Goal: Transaction & Acquisition: Purchase product/service

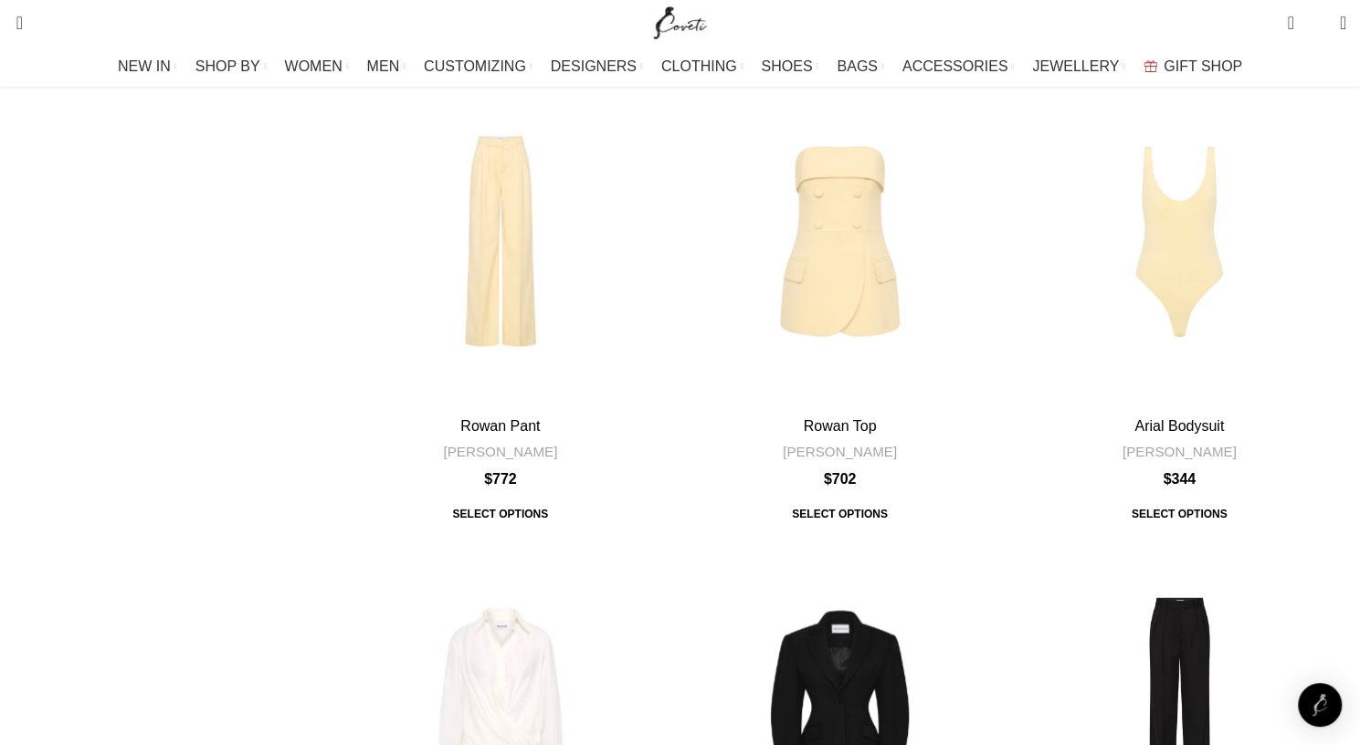
scroll to position [5329, 0]
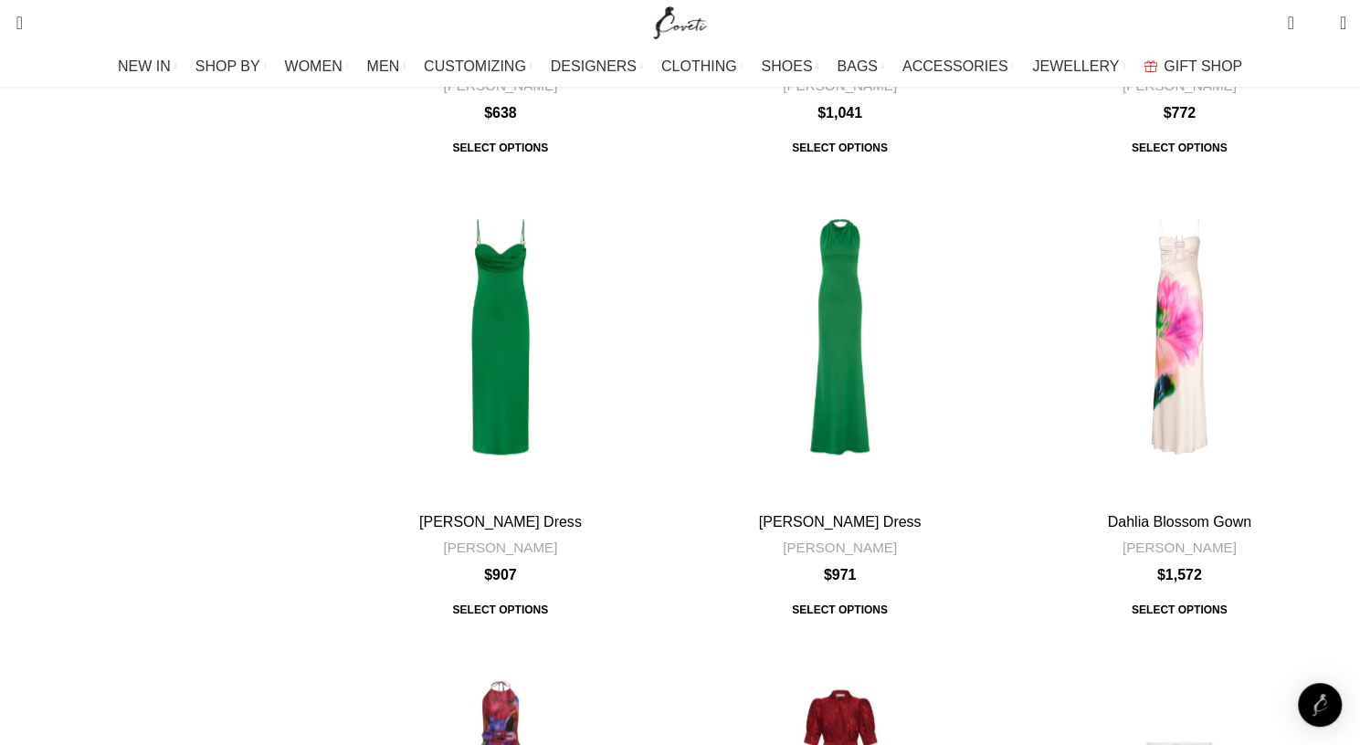
scroll to position [5307, 0]
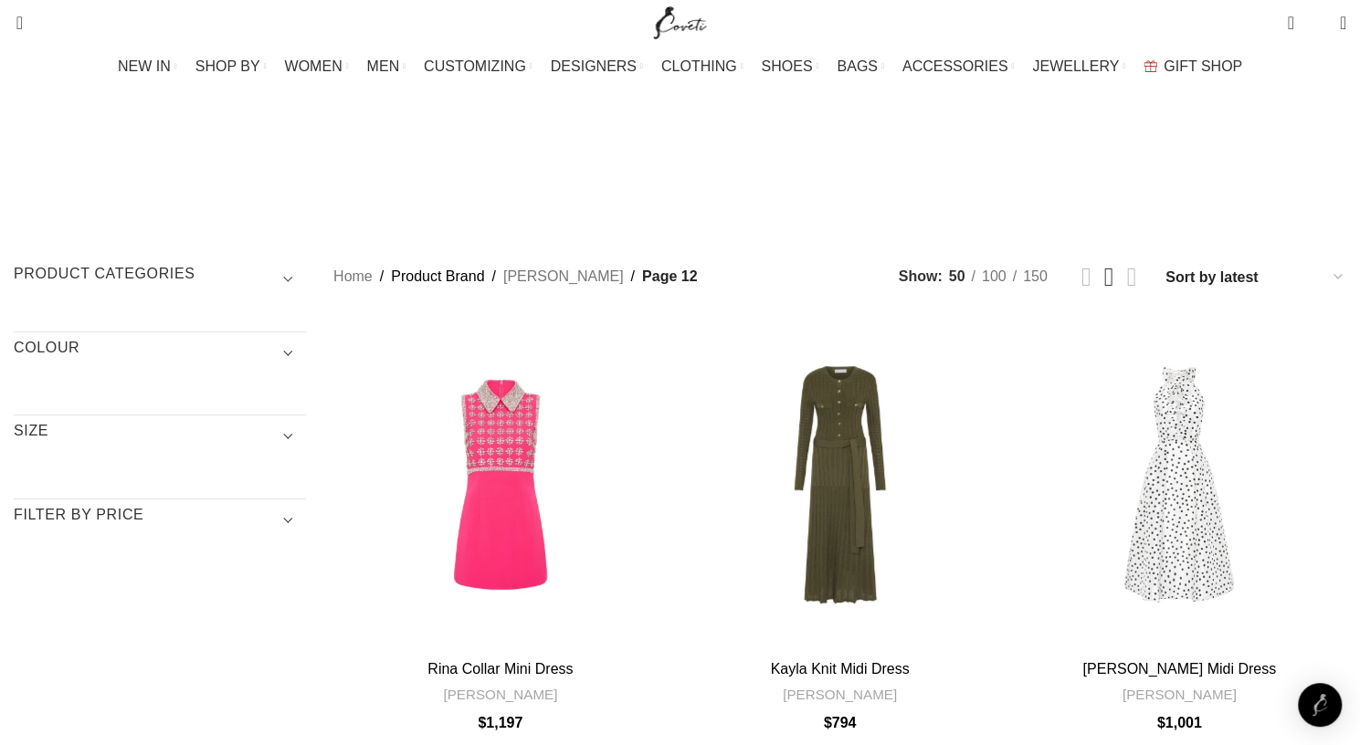
click at [408, 175] on span "Show sidebar" at bounding box center [680, 372] width 1360 height 745
click at [306, 264] on h3 "Product categories" at bounding box center [160, 279] width 292 height 31
click at [289, 264] on h3 "Product categories" at bounding box center [160, 279] width 292 height 31
click at [306, 264] on h3 "Product categories" at bounding box center [160, 279] width 292 height 31
click at [300, 264] on h3 "Product categories" at bounding box center [160, 279] width 292 height 31
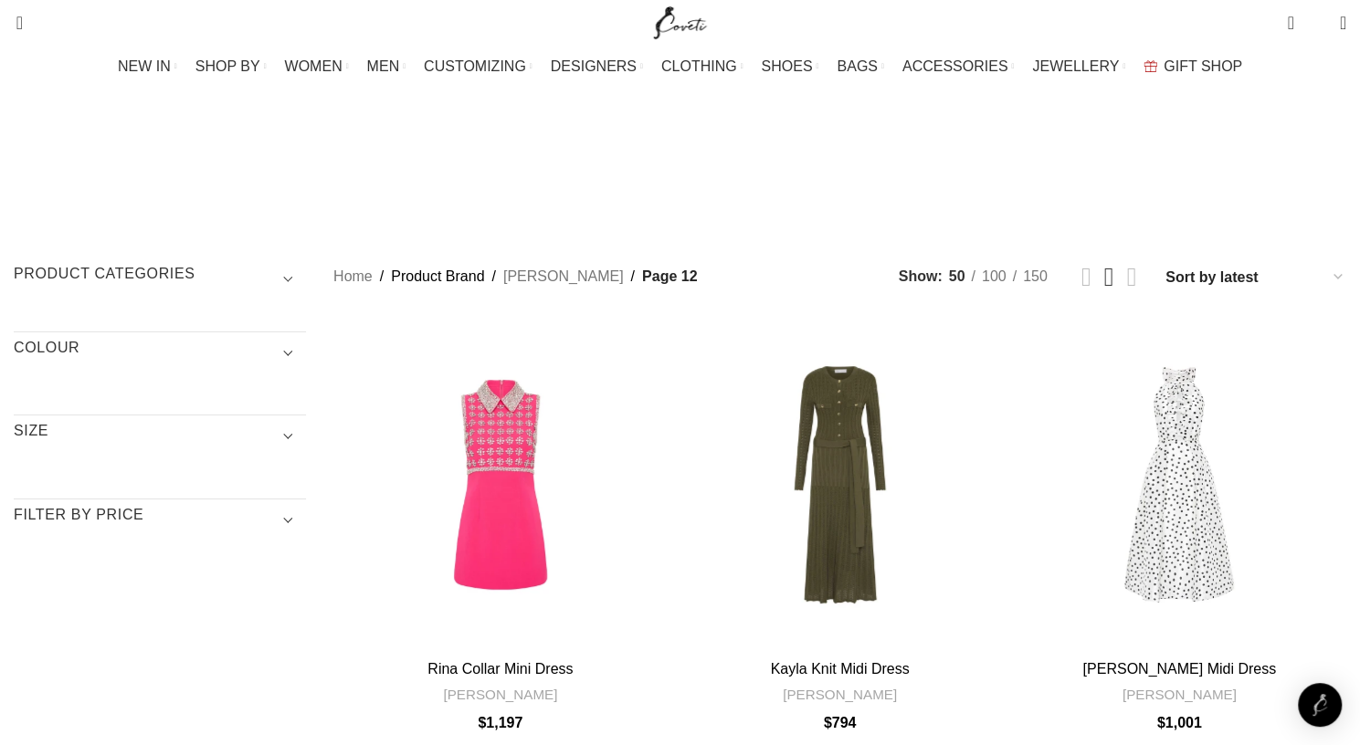
click at [306, 264] on h3 "Product categories" at bounding box center [160, 279] width 292 height 31
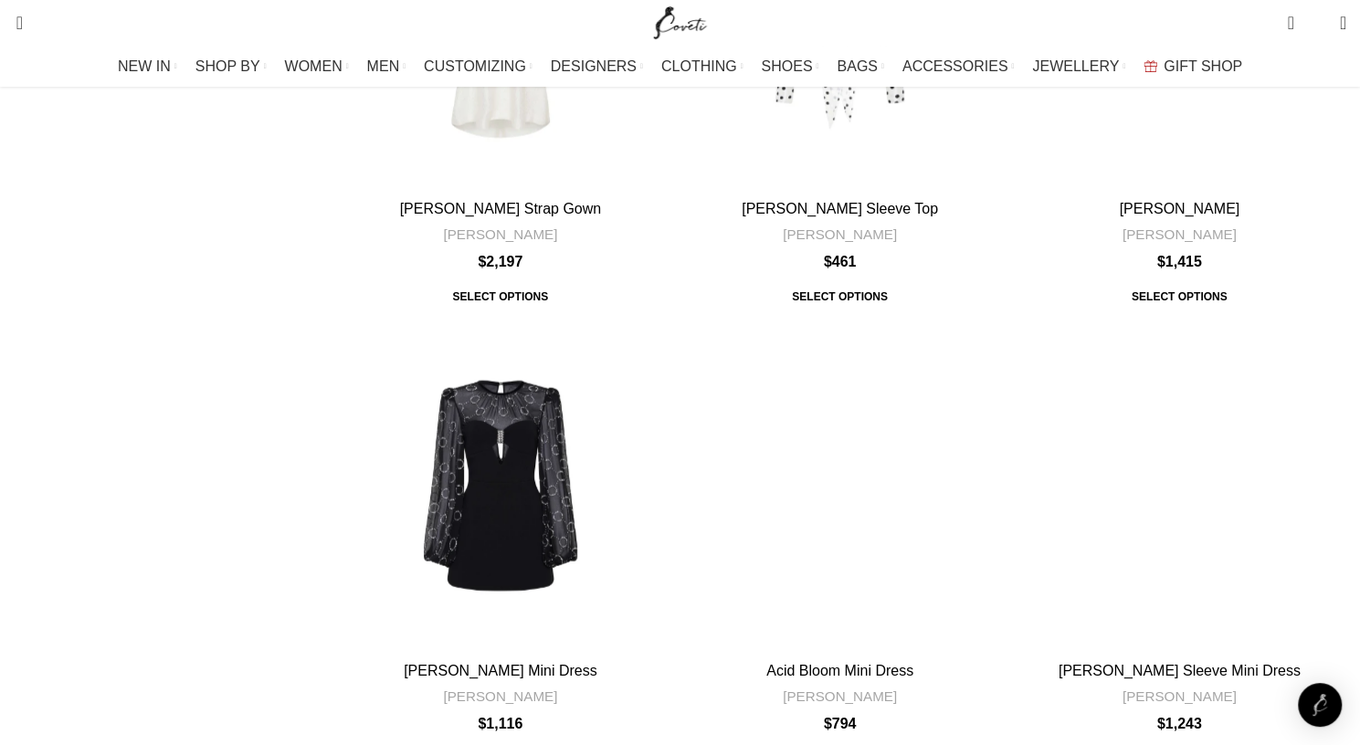
scroll to position [2316, 0]
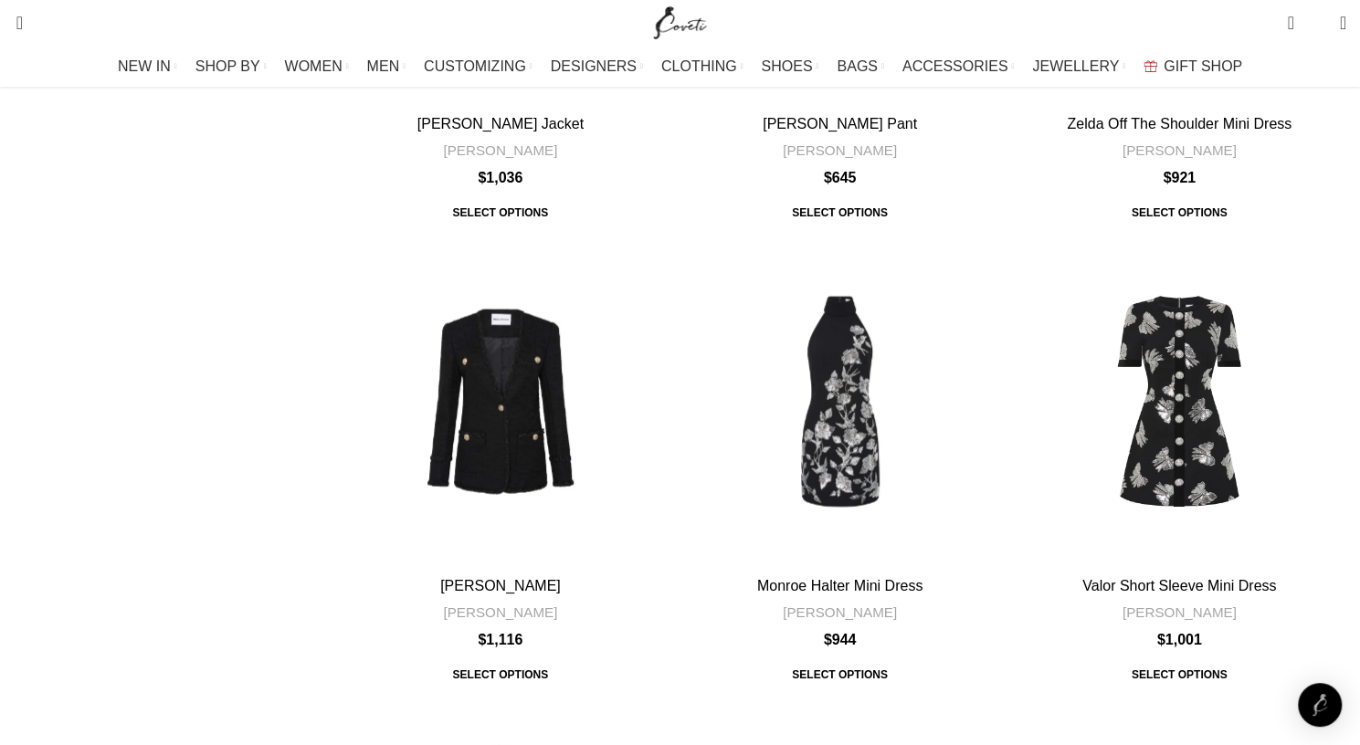
scroll to position [2103, 0]
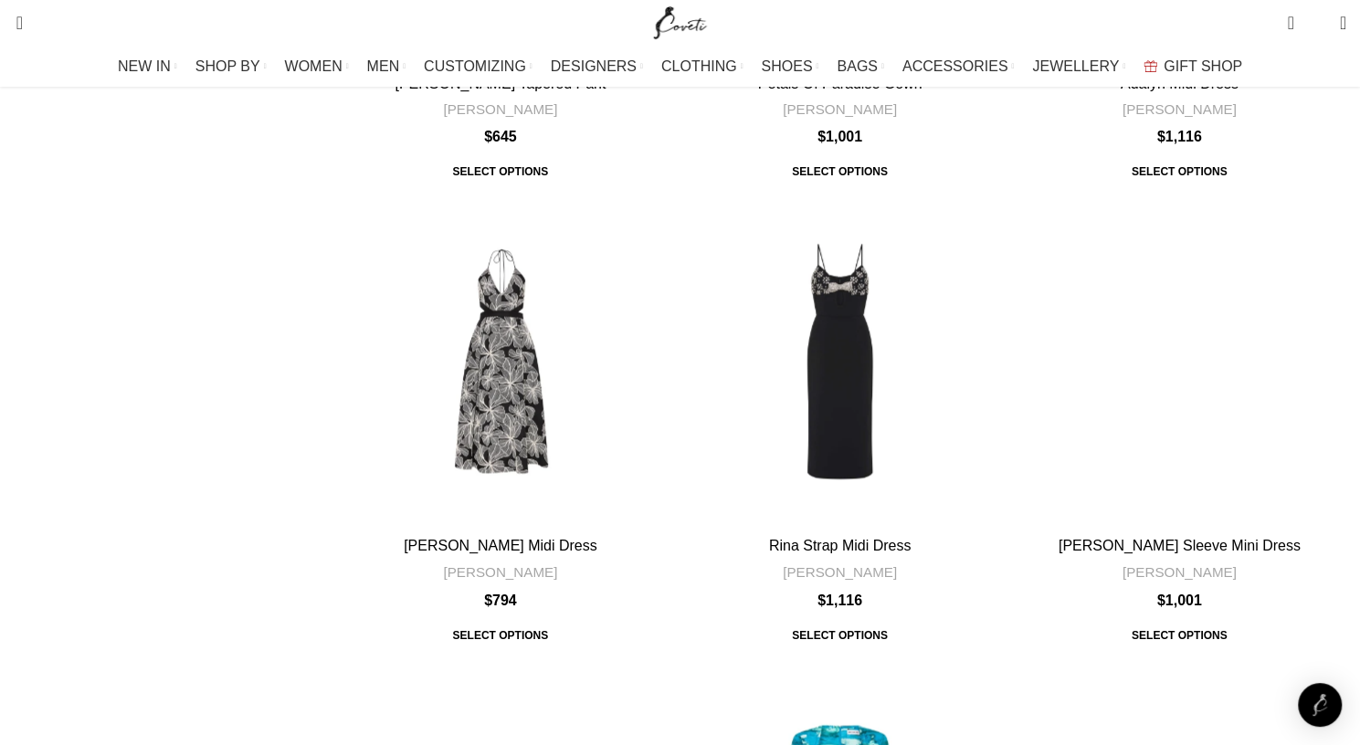
scroll to position [5548, 0]
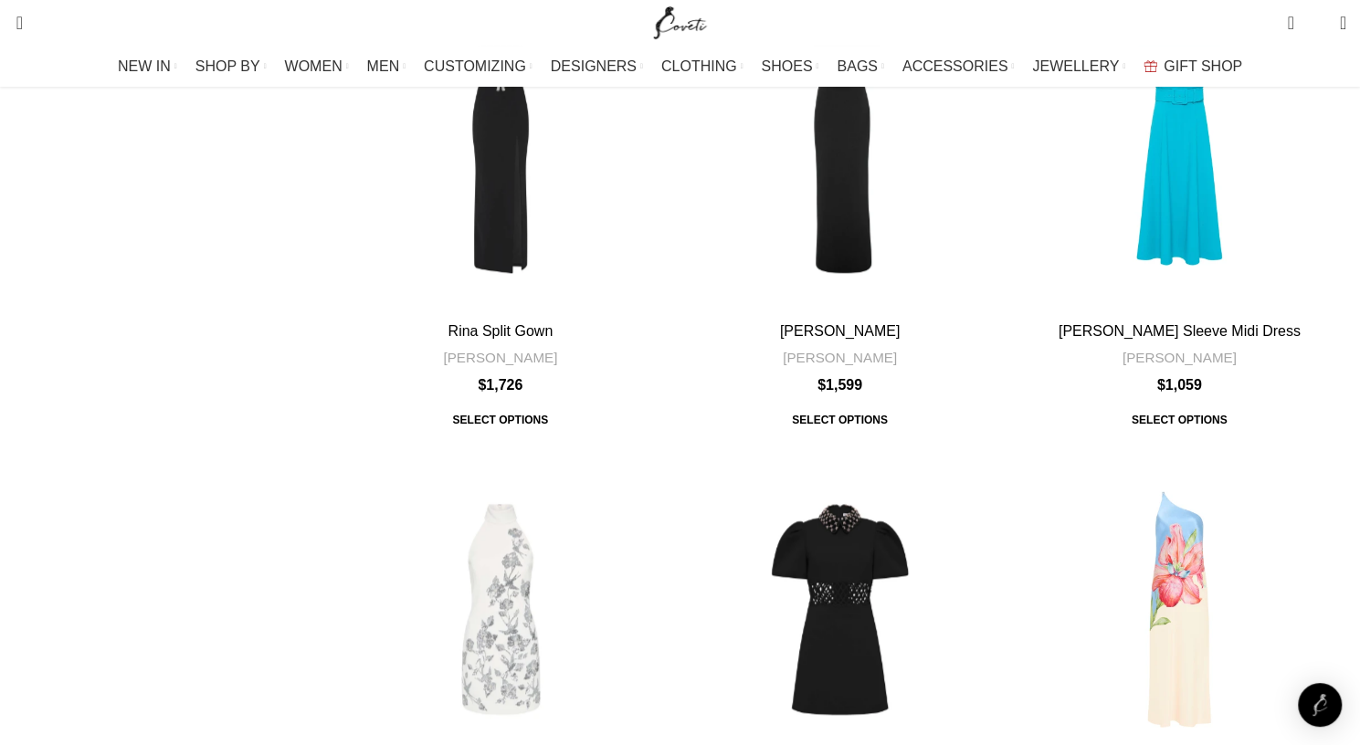
scroll to position [5120, 0]
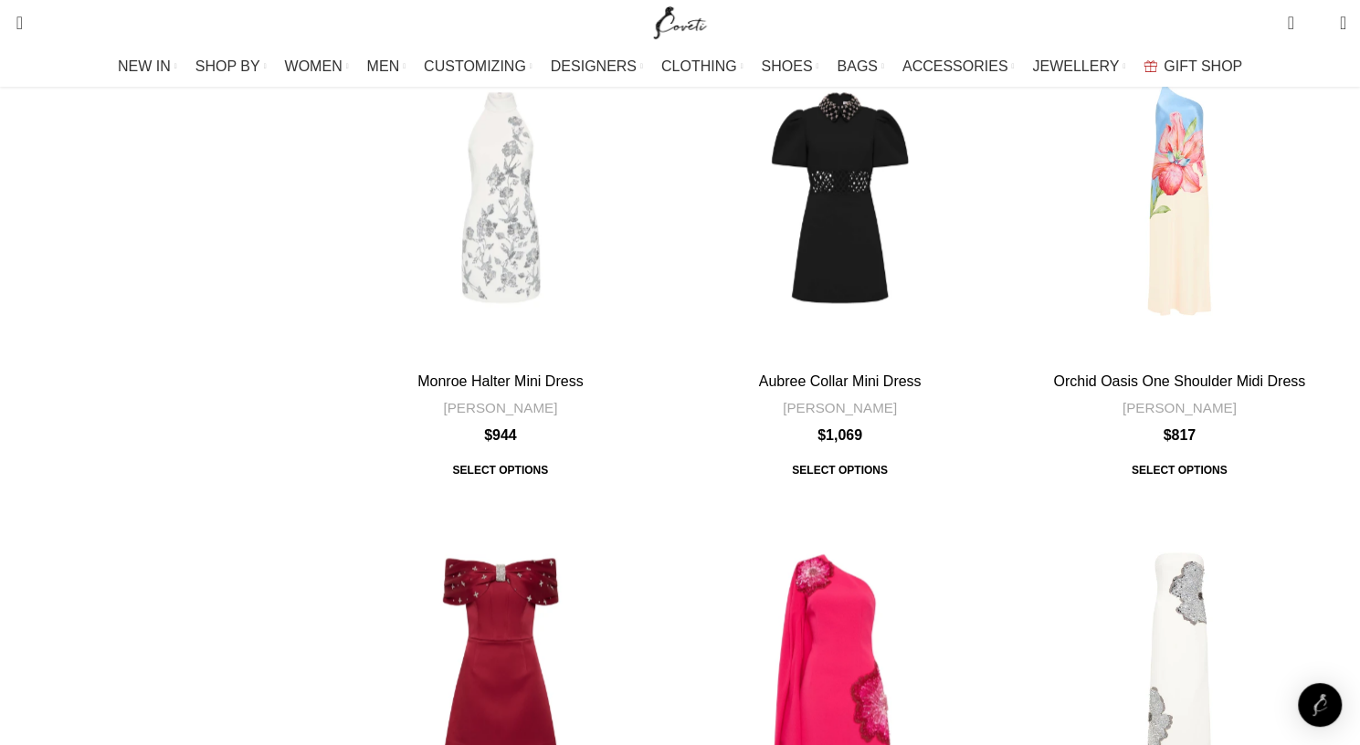
scroll to position [5589, 0]
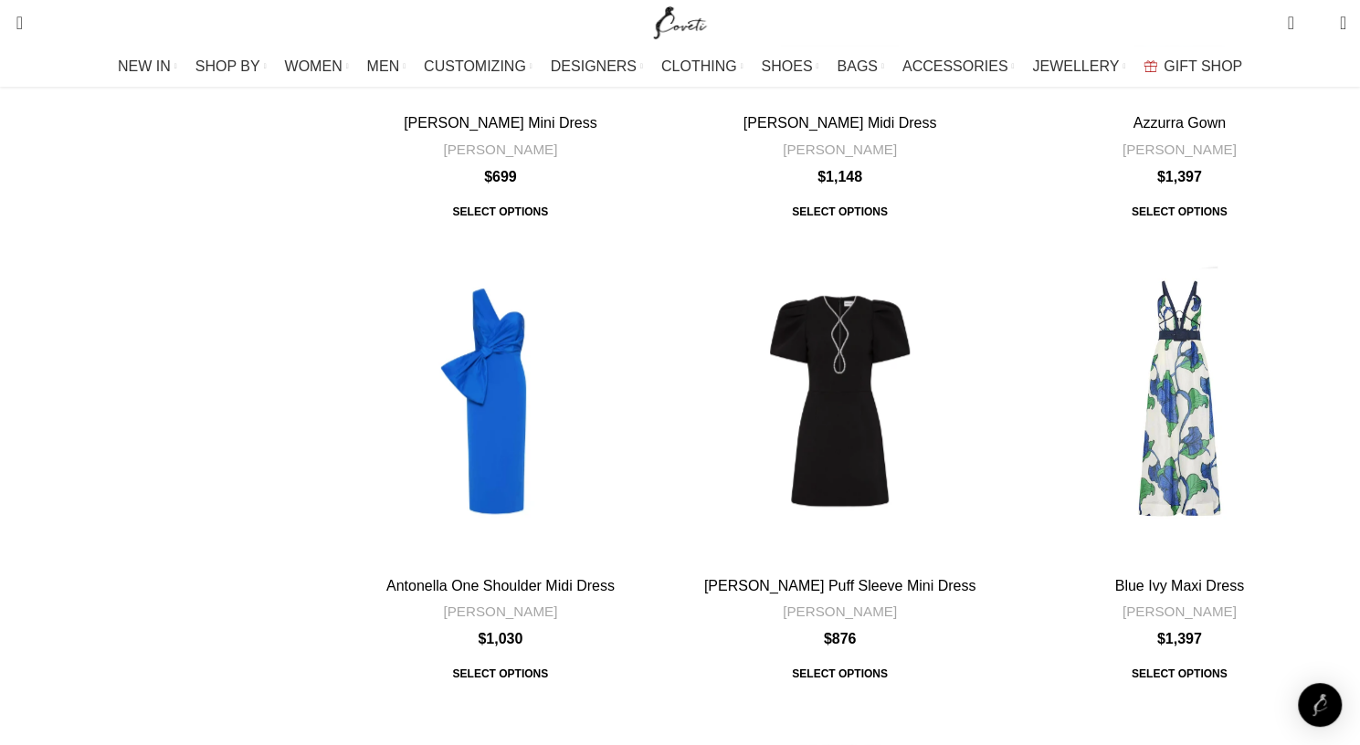
scroll to position [1017, 0]
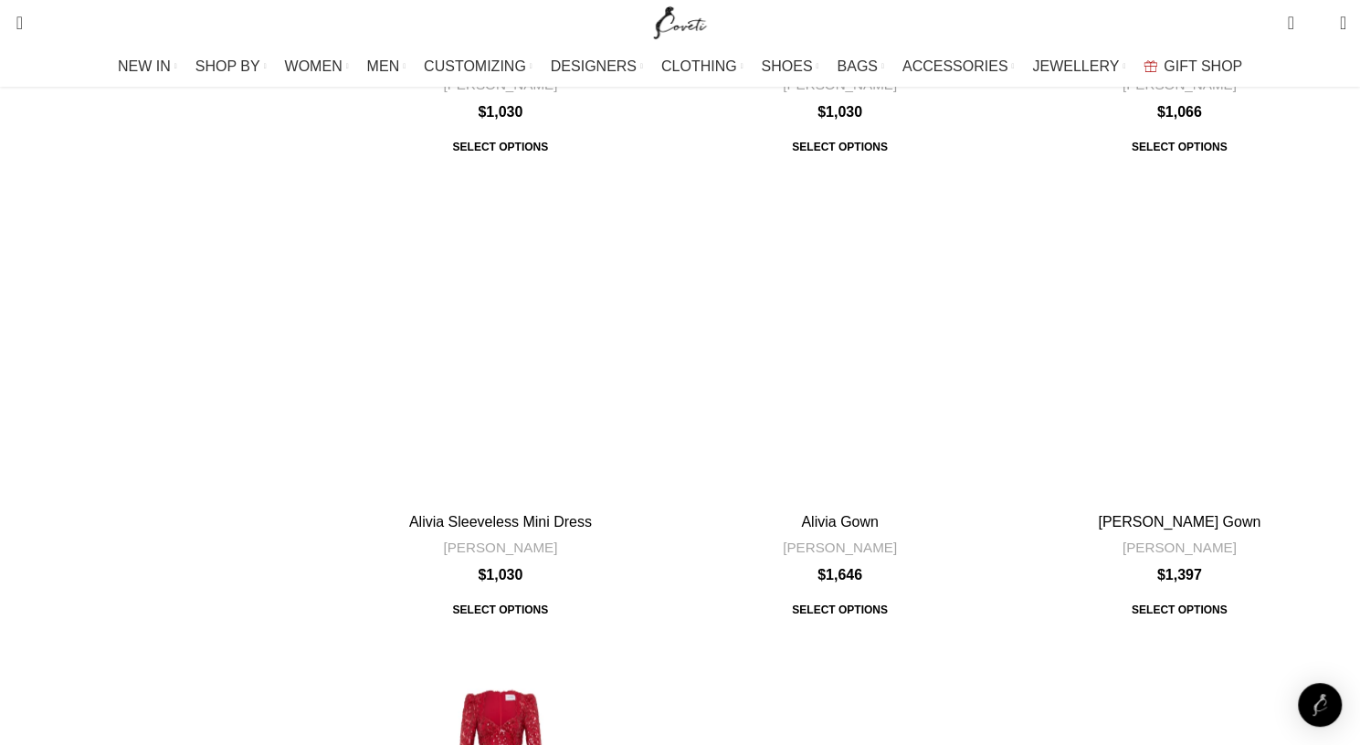
scroll to position [5697, 0]
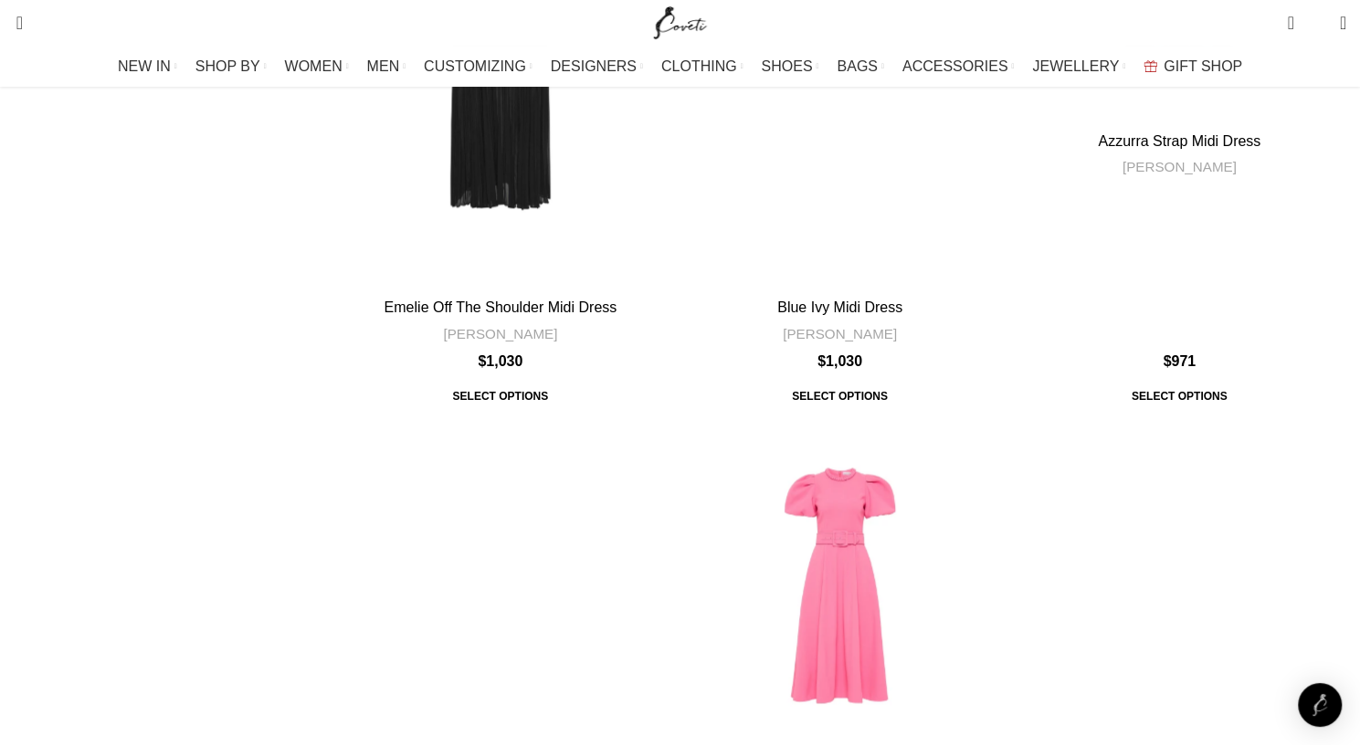
scroll to position [5615, 0]
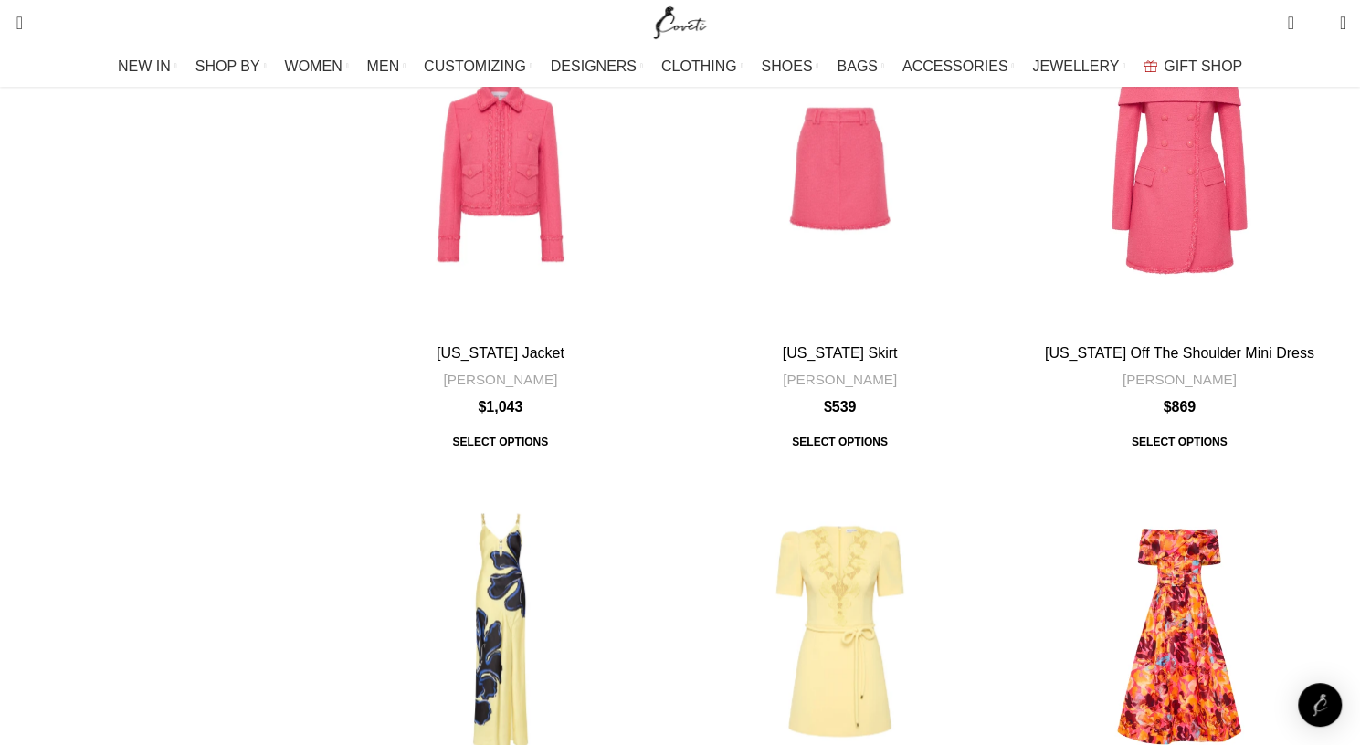
scroll to position [5579, 0]
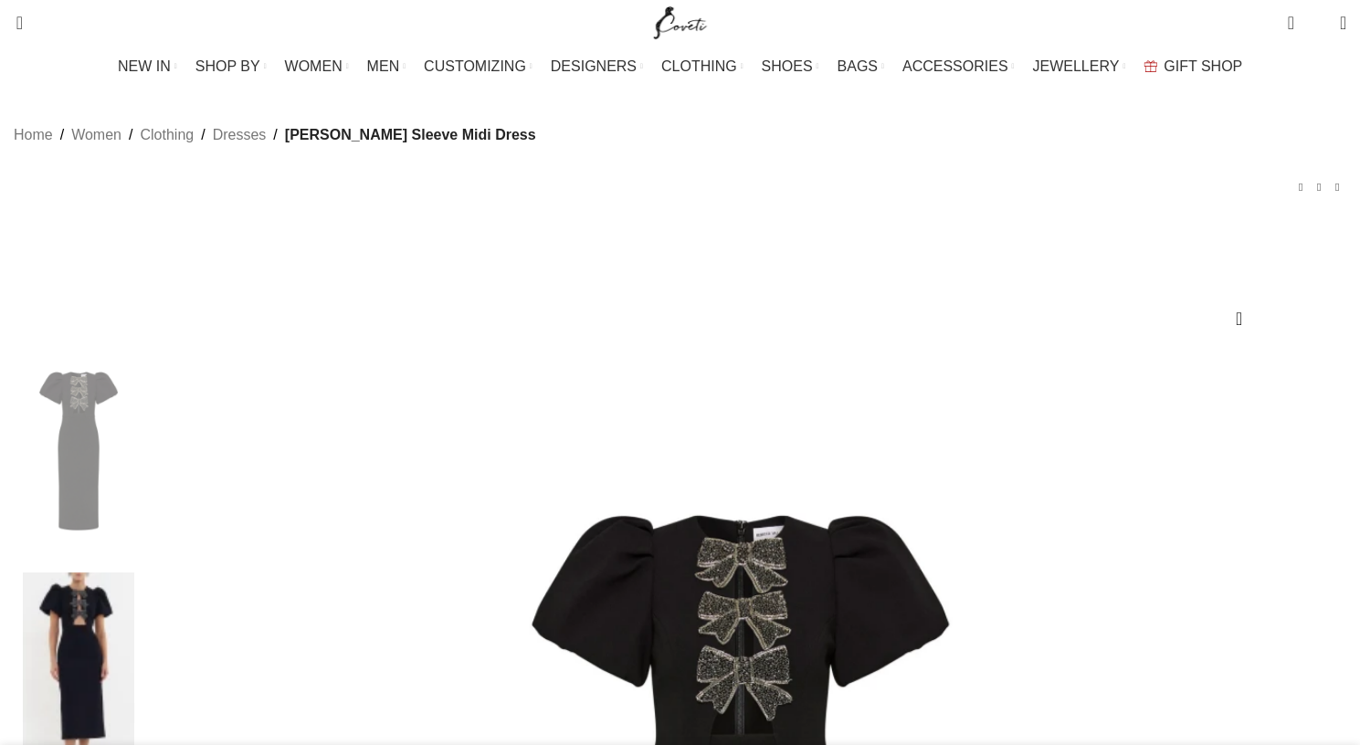
scroll to position [0, 192]
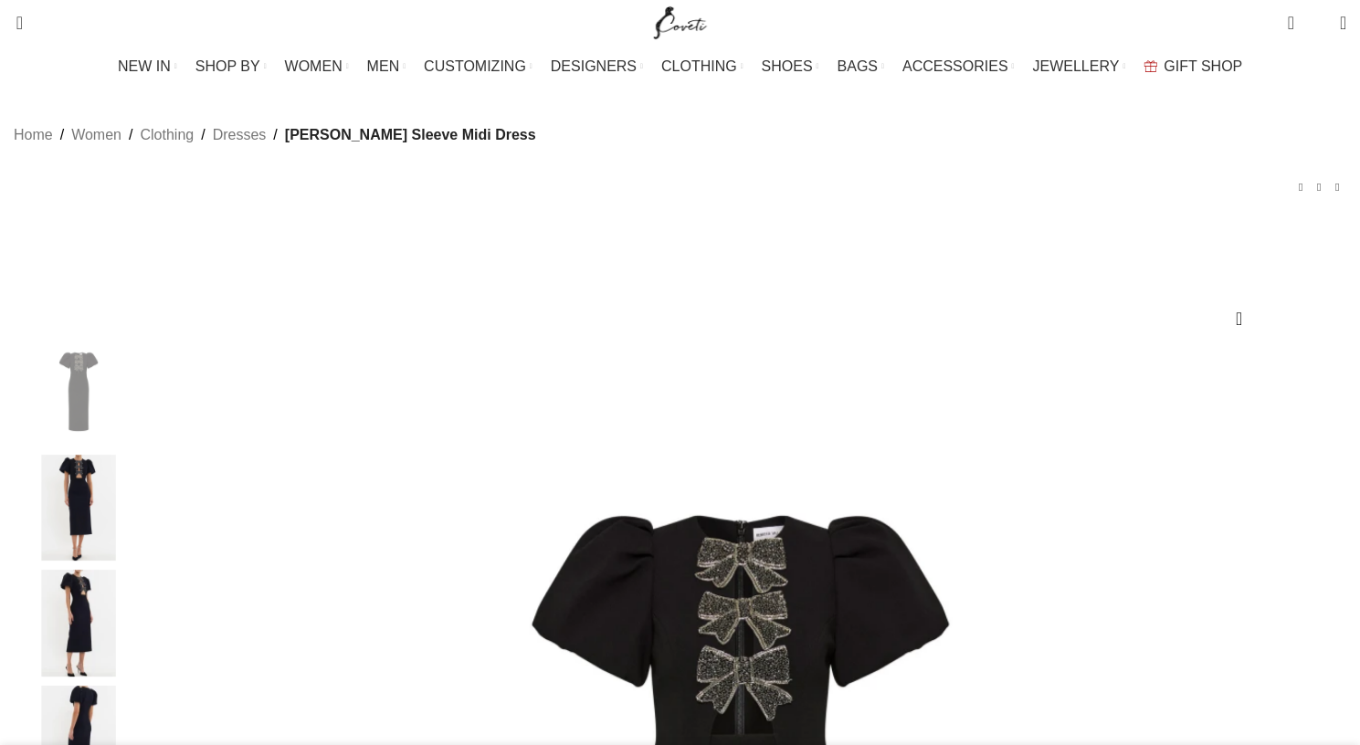
select select "10-[GEOGRAPHIC_DATA]"
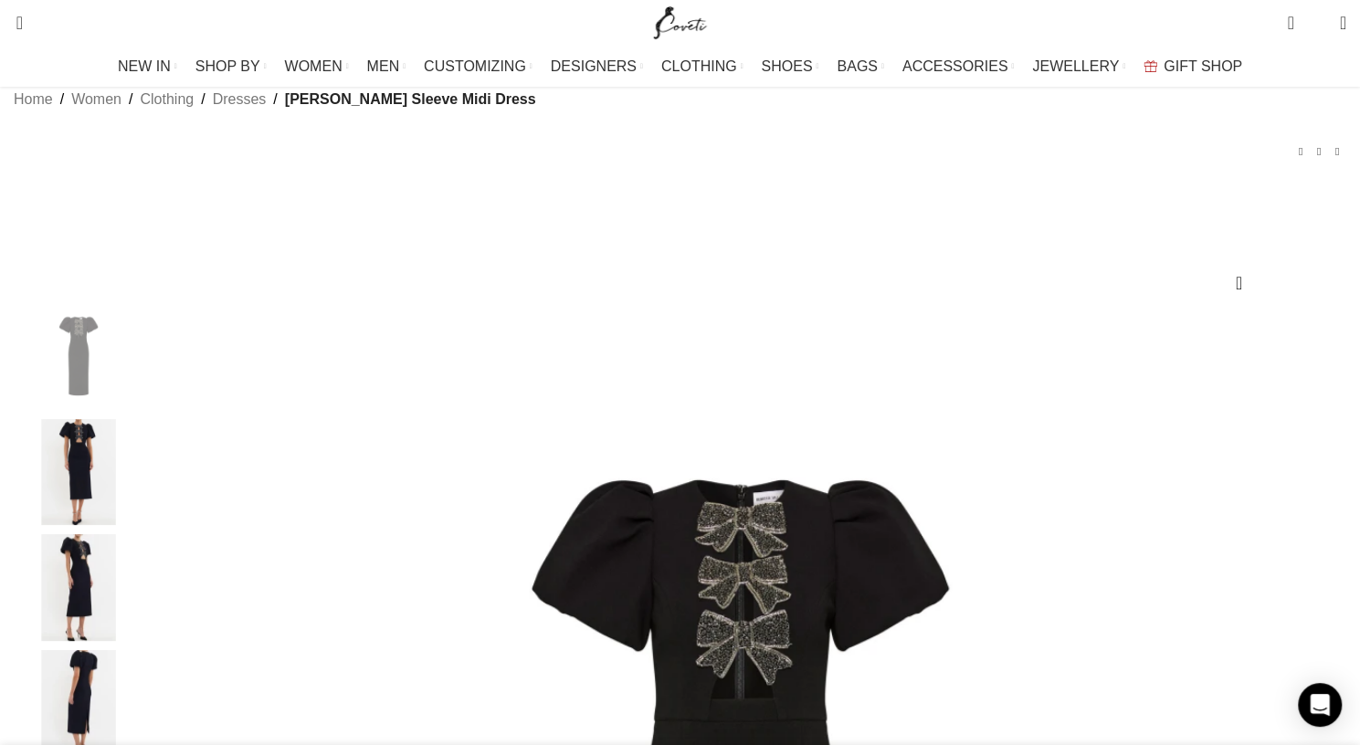
scroll to position [228, 0]
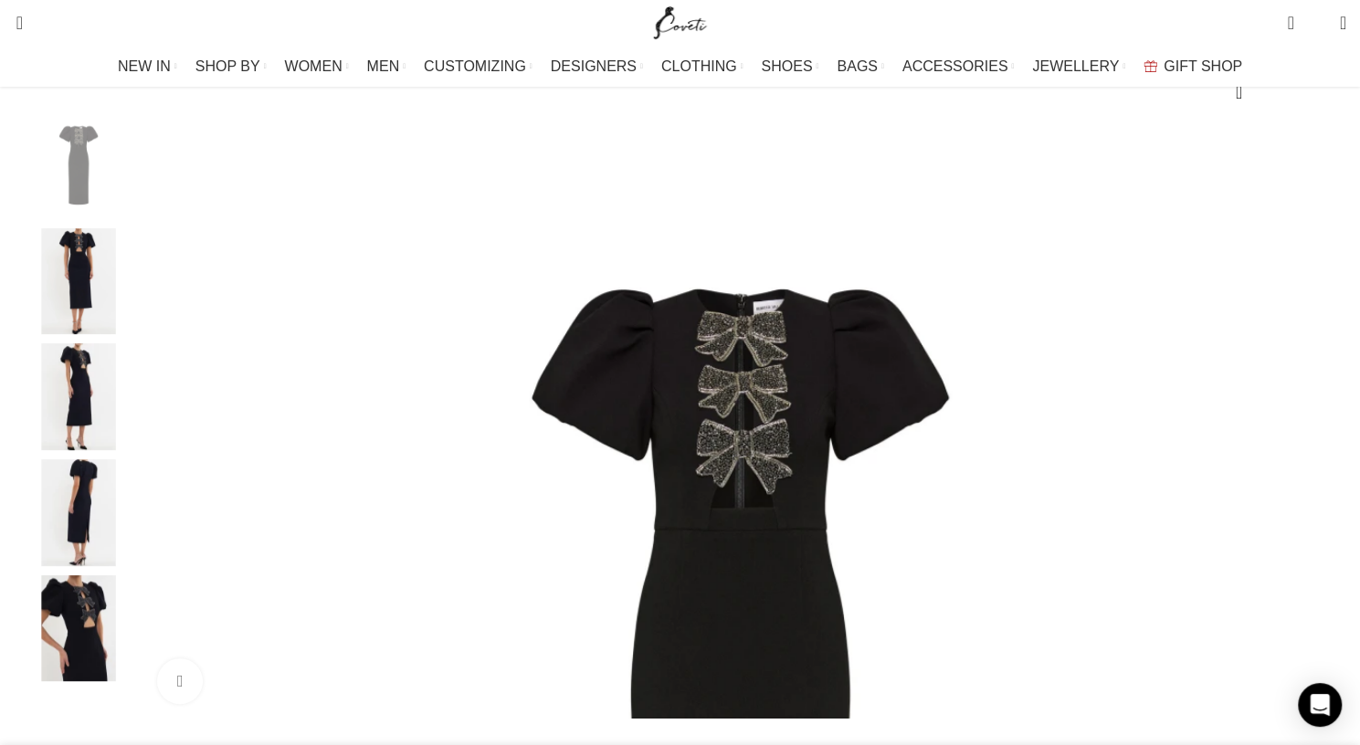
click at [134, 312] on img "2 / 5" at bounding box center [78, 281] width 111 height 107
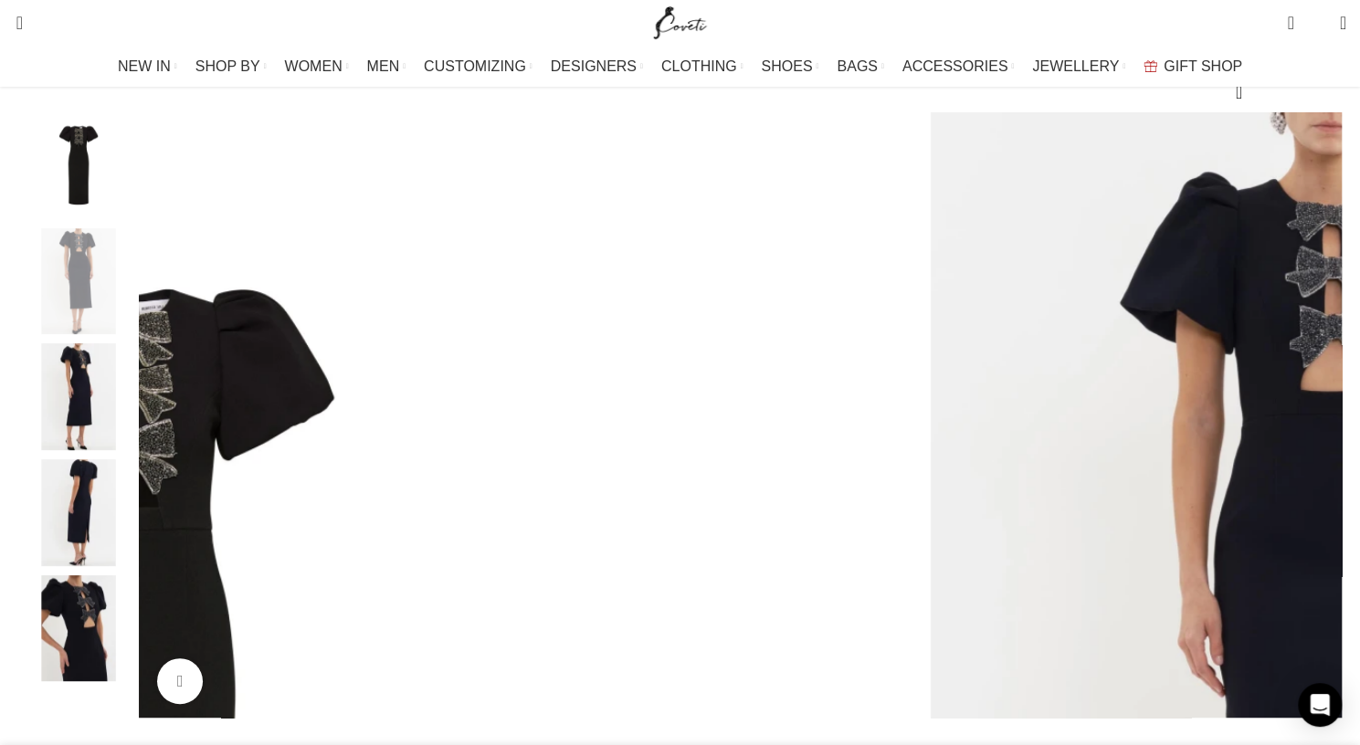
click at [134, 419] on img "3 / 5" at bounding box center [78, 396] width 111 height 107
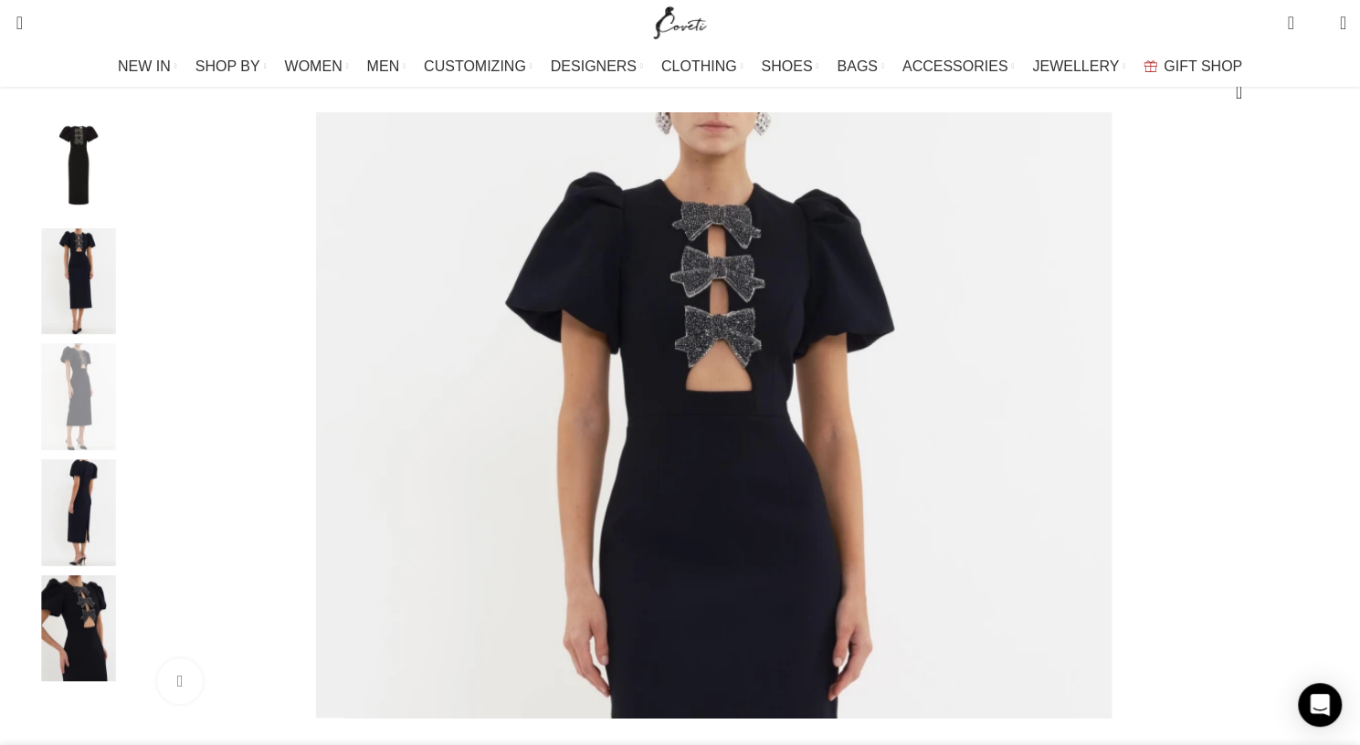
scroll to position [0, 385]
click at [134, 543] on img "4 / 5" at bounding box center [78, 512] width 111 height 107
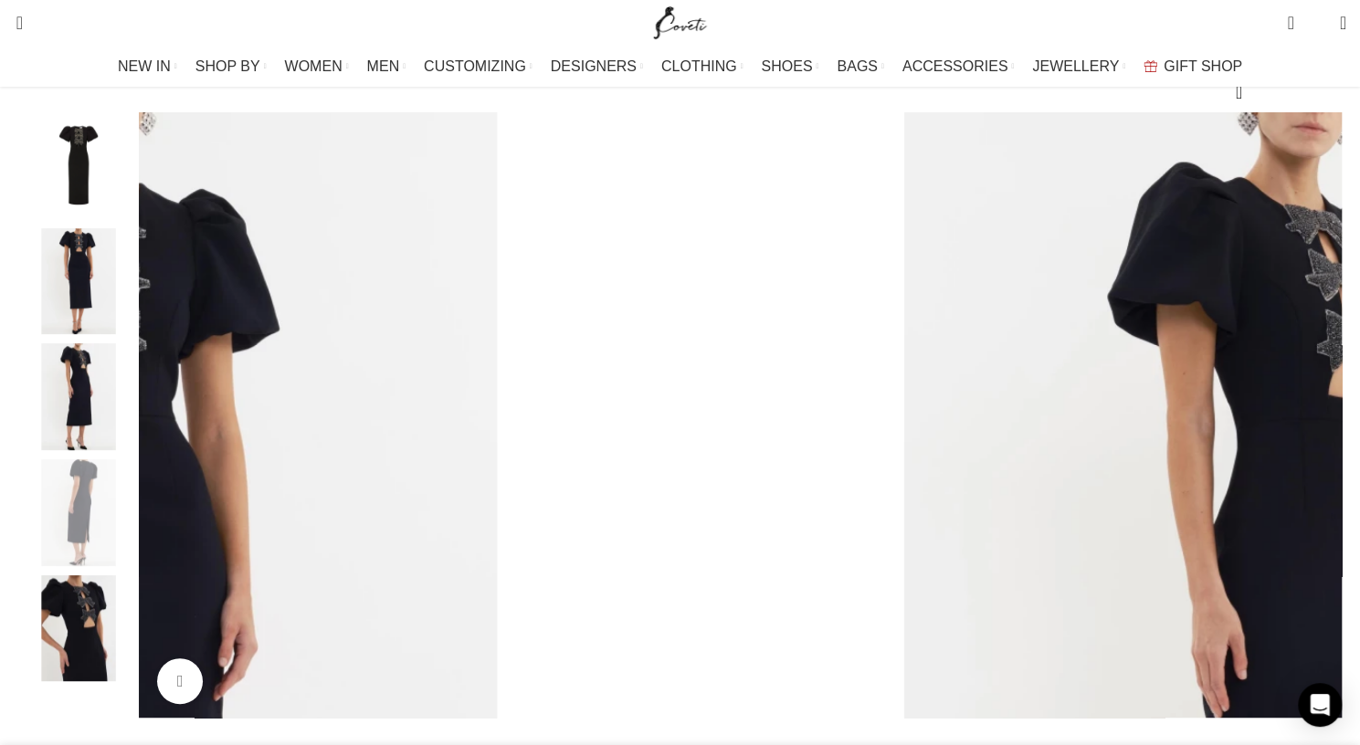
click at [134, 672] on img "5 / 5" at bounding box center [78, 628] width 111 height 107
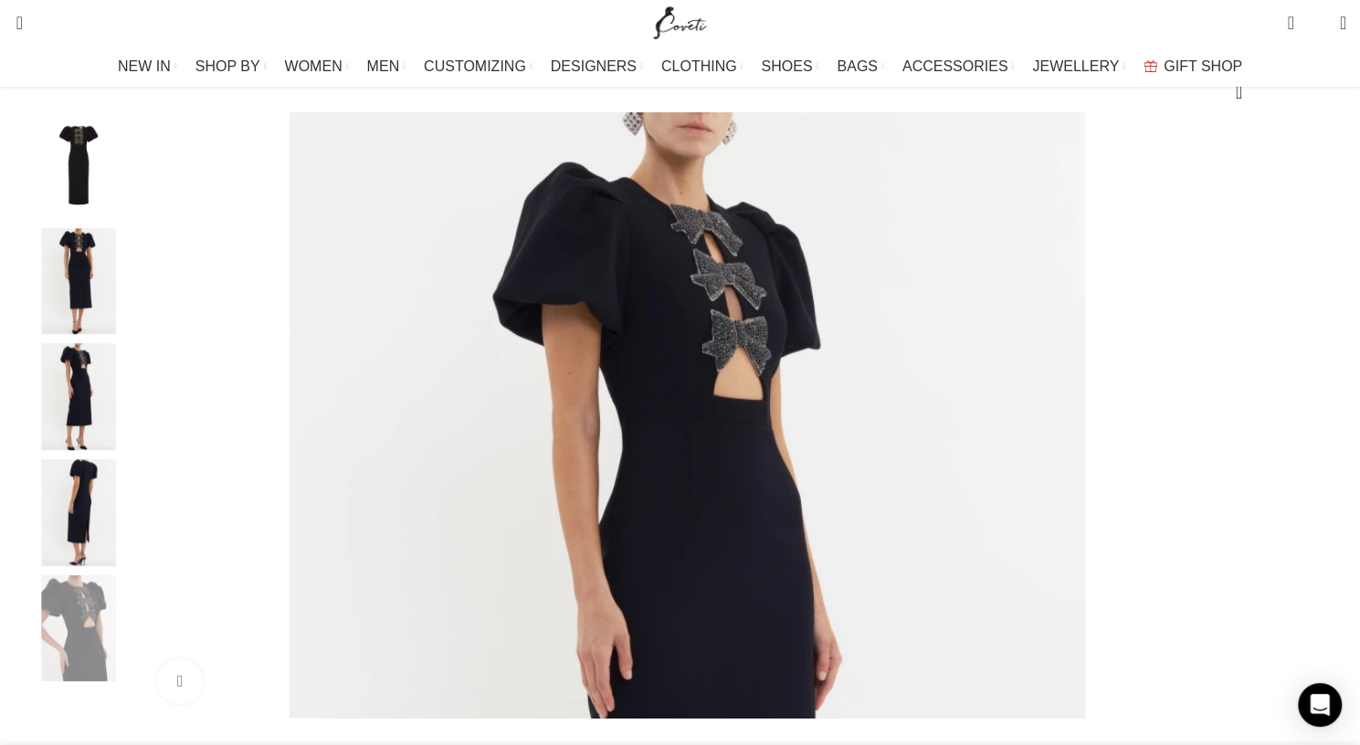
scroll to position [0, 576]
click at [134, 208] on img "1 / 5" at bounding box center [78, 165] width 111 height 107
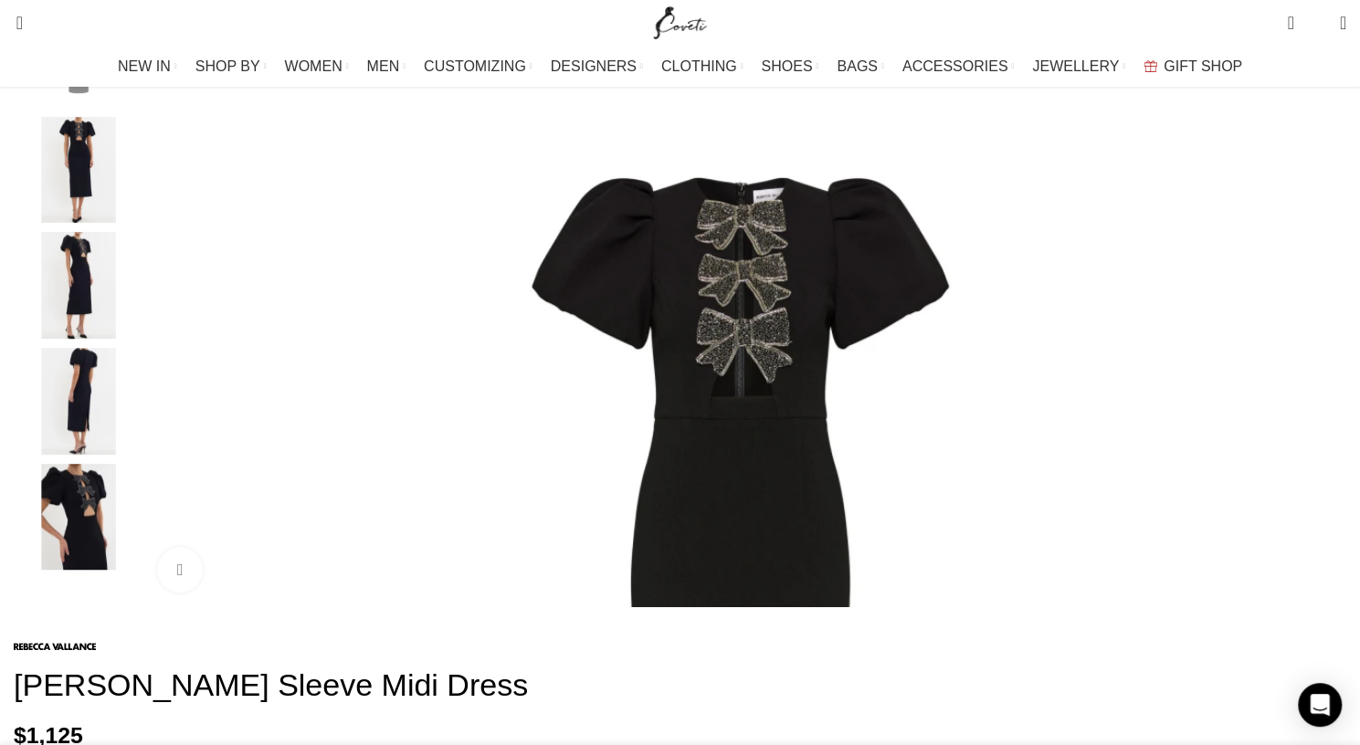
scroll to position [0, 769]
click at [134, 217] on img "2 / 5" at bounding box center [78, 170] width 111 height 107
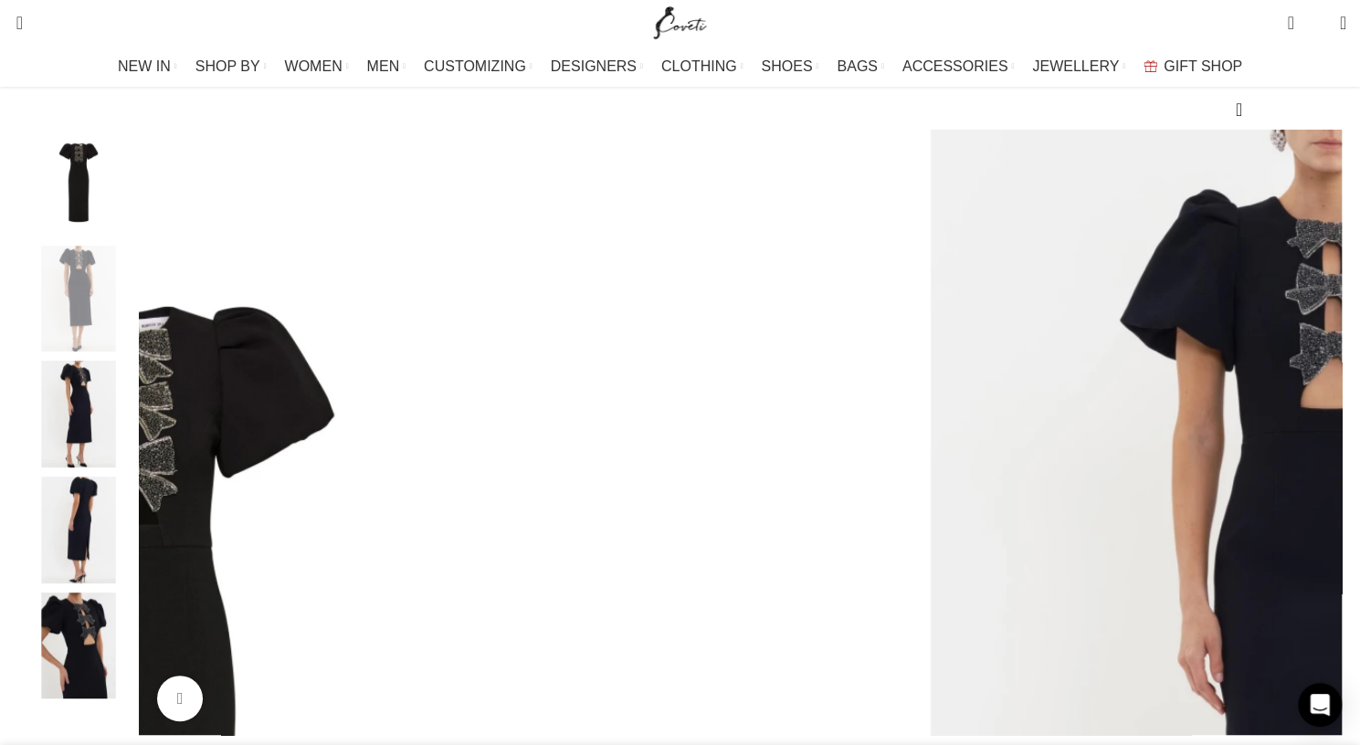
scroll to position [0, 961]
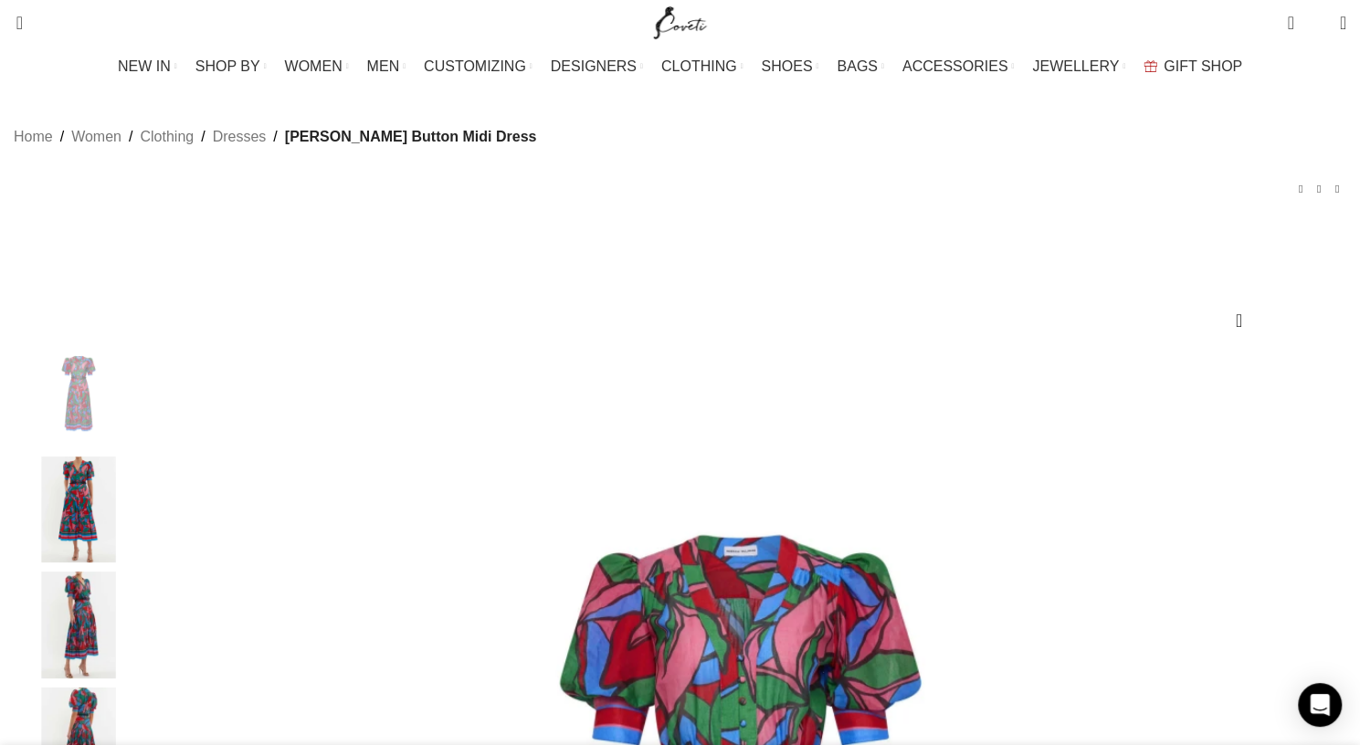
select select "10-uk"
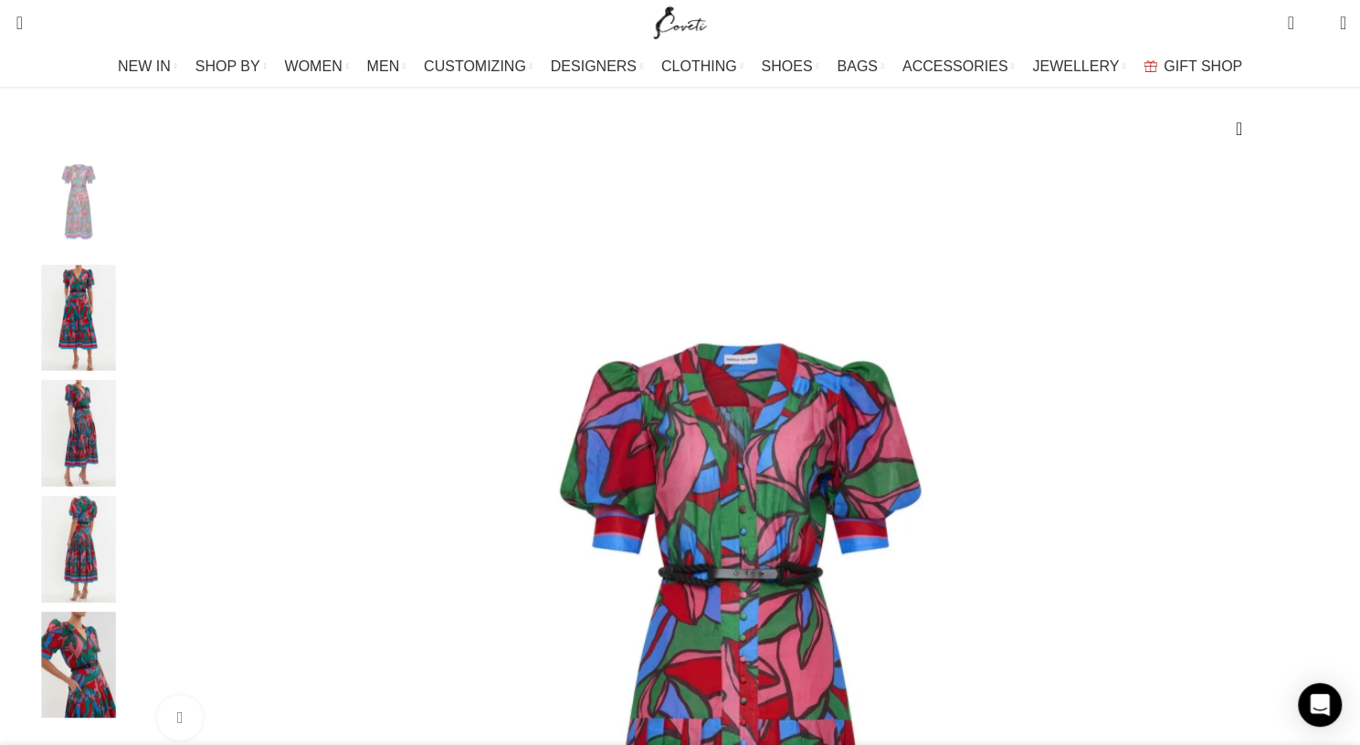
scroll to position [230, 0]
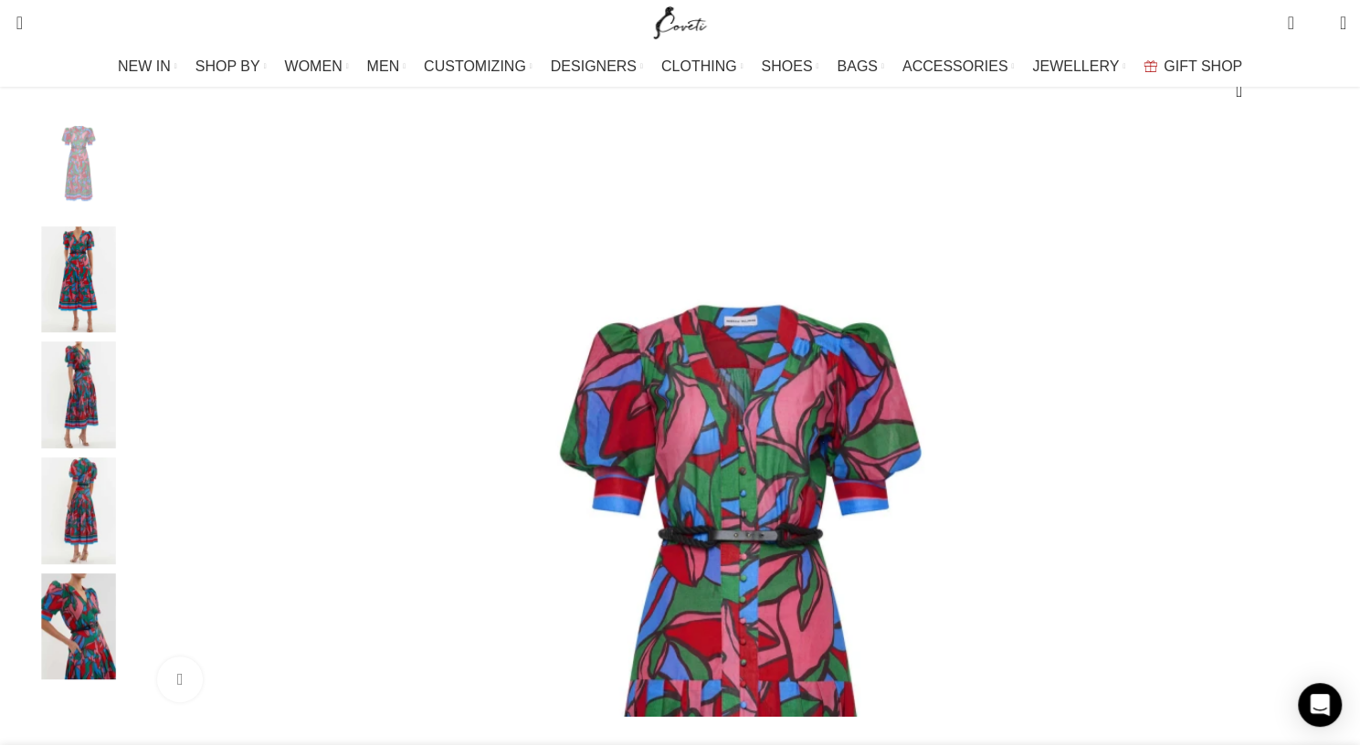
click at [134, 303] on img "2 / 5" at bounding box center [78, 280] width 111 height 107
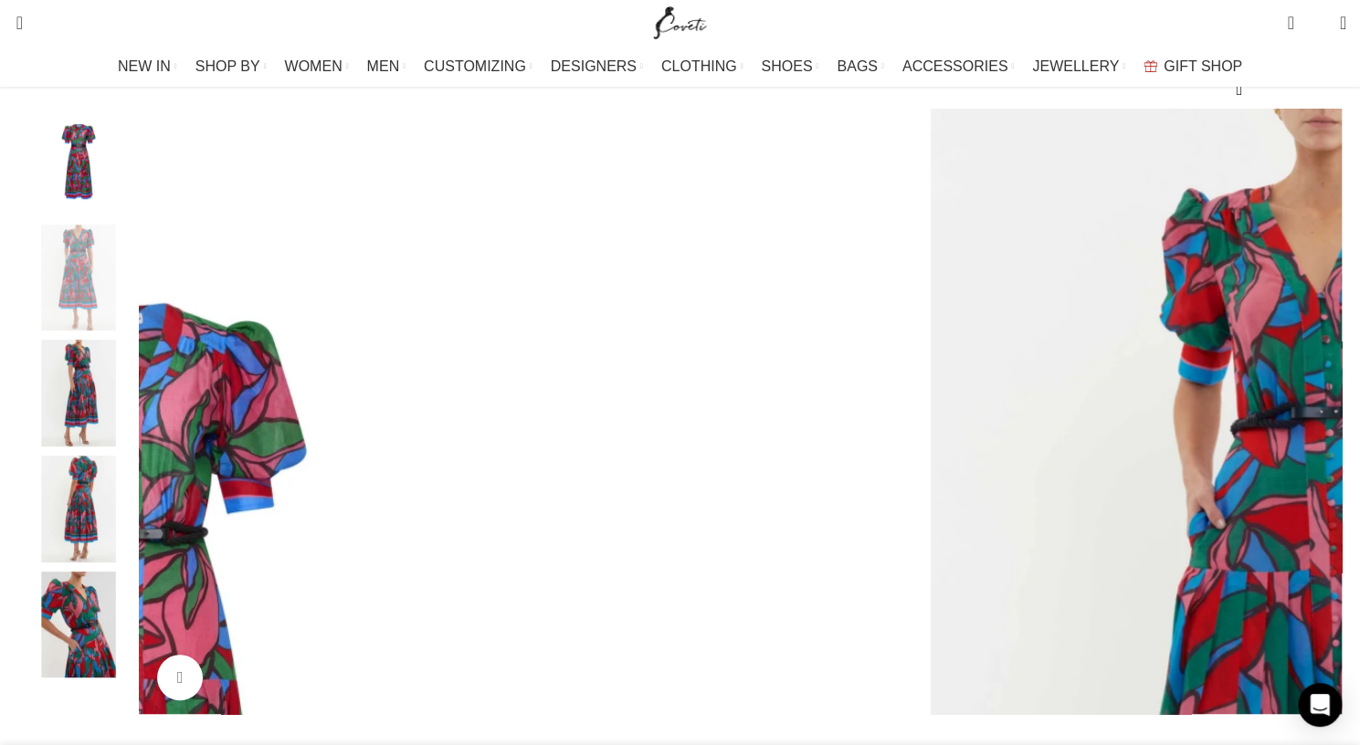
scroll to position [0, 769]
click at [134, 305] on img "2 / 5" at bounding box center [78, 278] width 111 height 107
click at [134, 430] on img "3 / 5" at bounding box center [78, 393] width 111 height 107
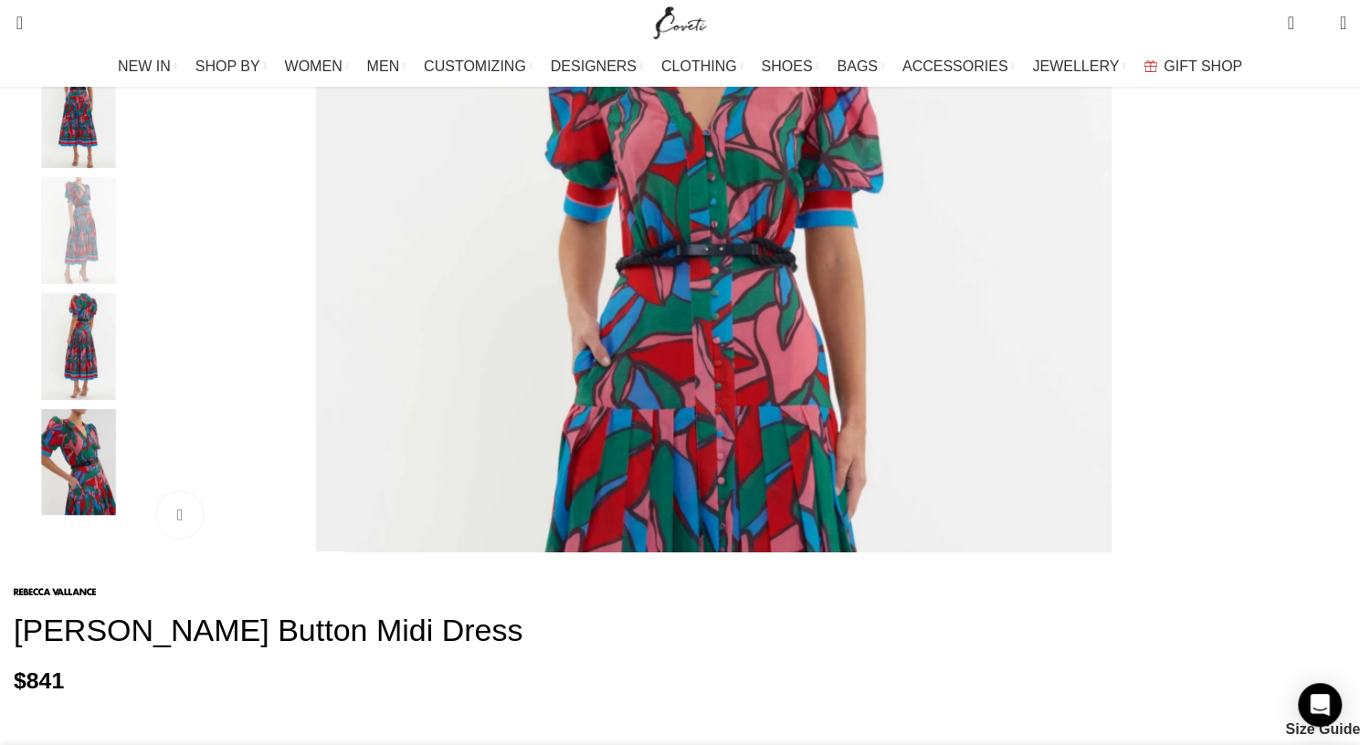
scroll to position [402, 0]
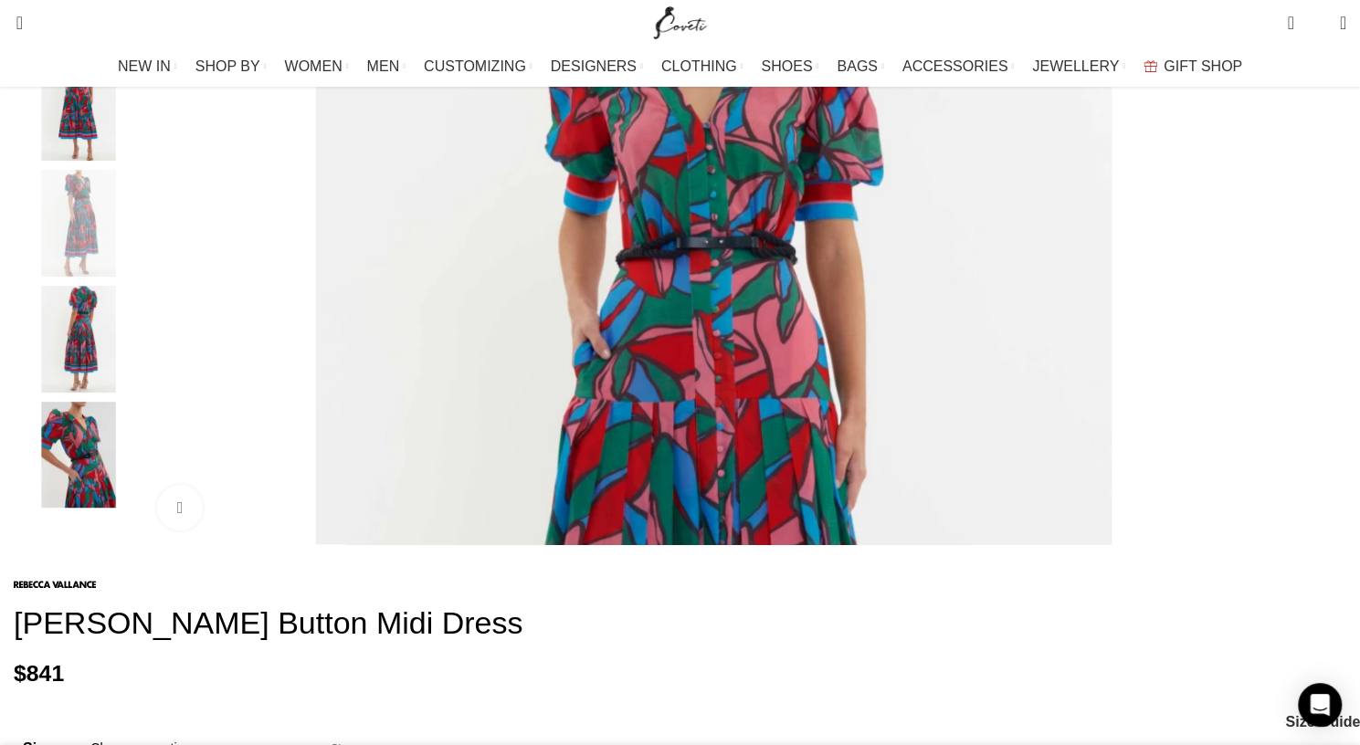
click at [134, 380] on img "4 / 5" at bounding box center [78, 339] width 111 height 107
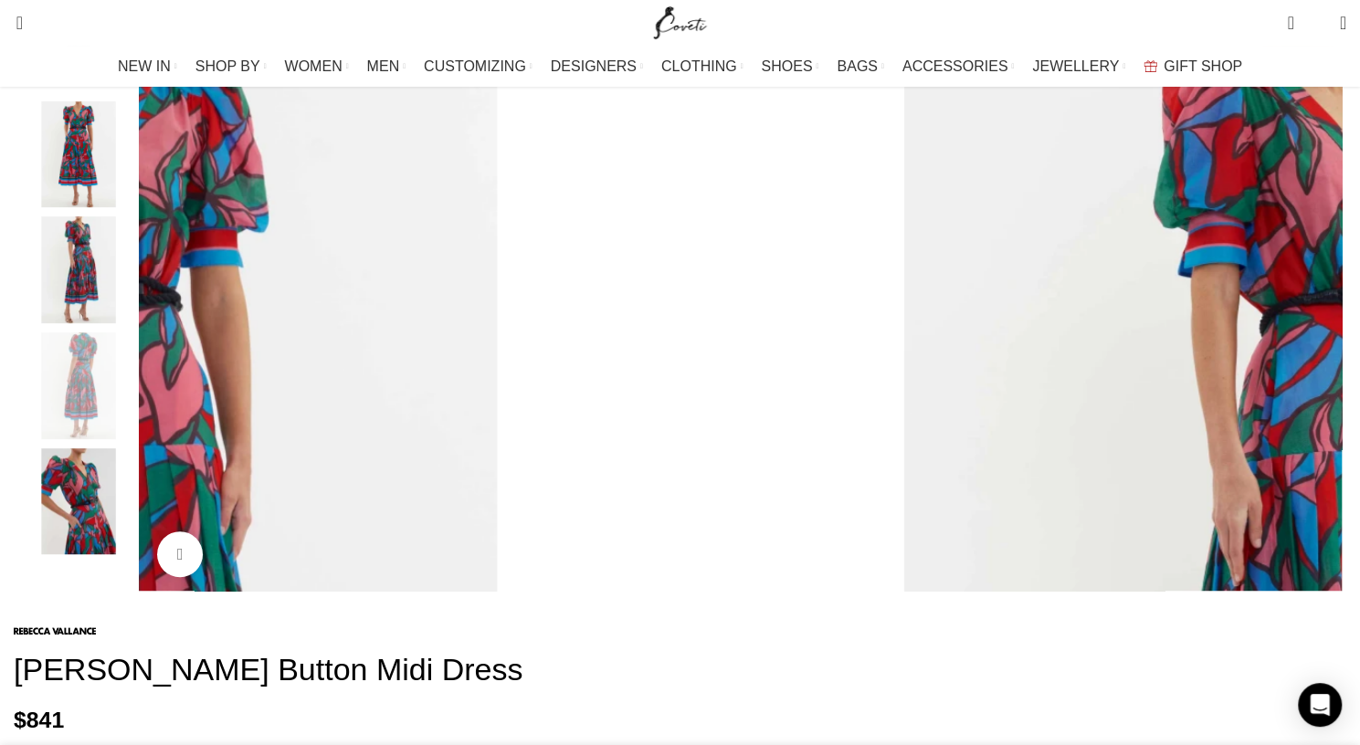
scroll to position [0, 961]
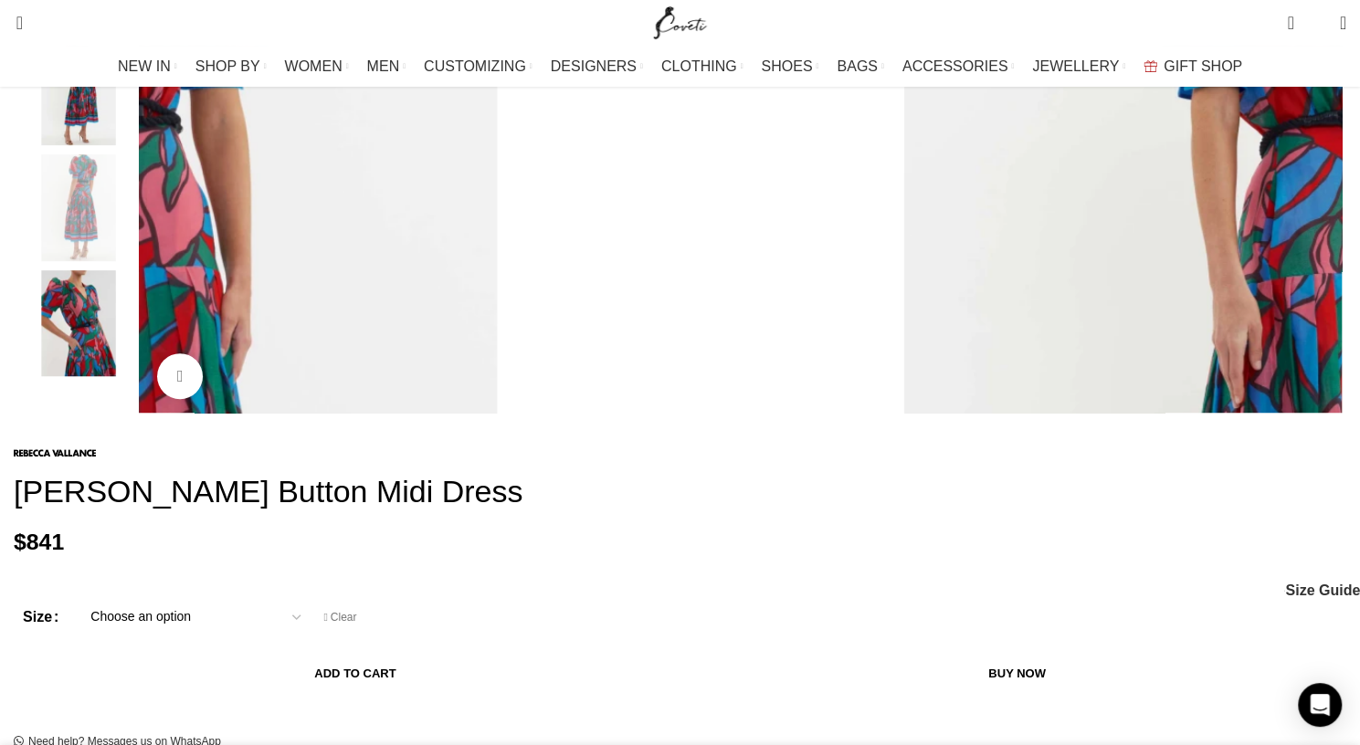
click at [134, 370] on img "5 / 5" at bounding box center [78, 323] width 111 height 107
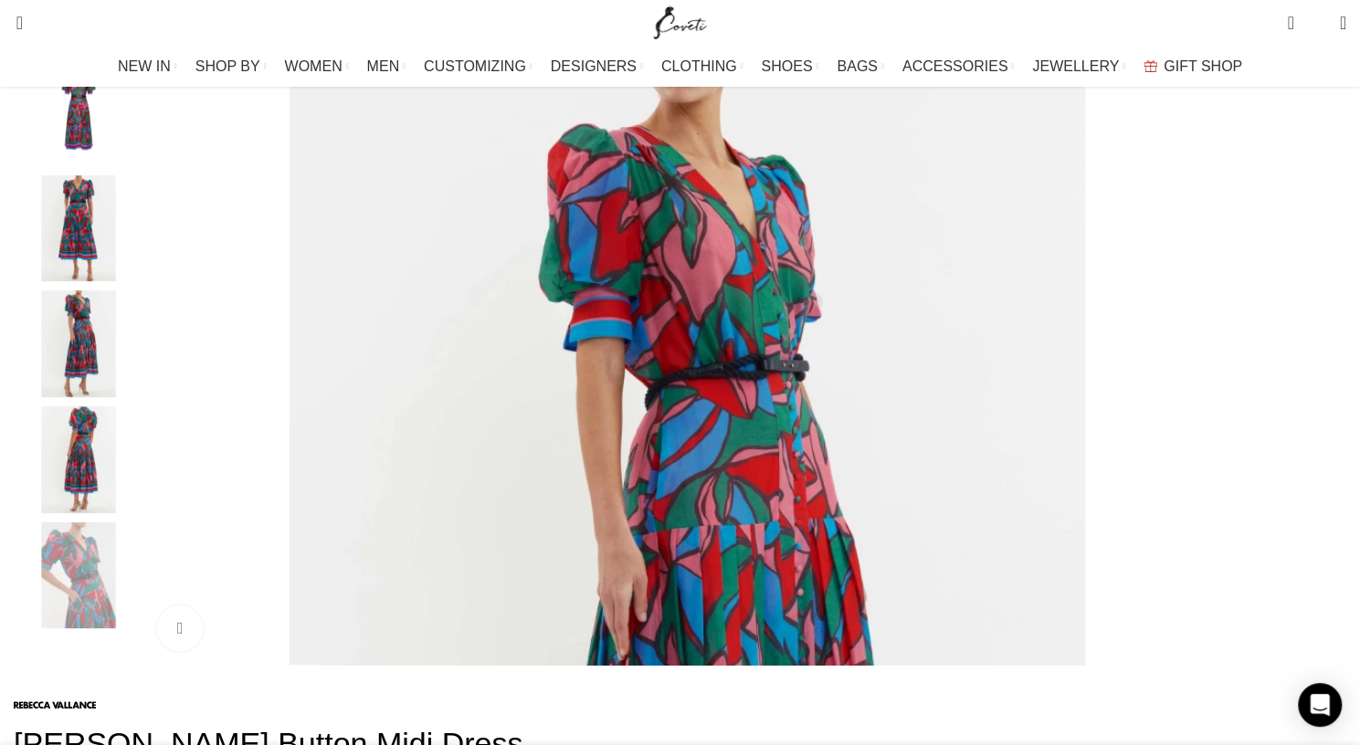
scroll to position [277, 0]
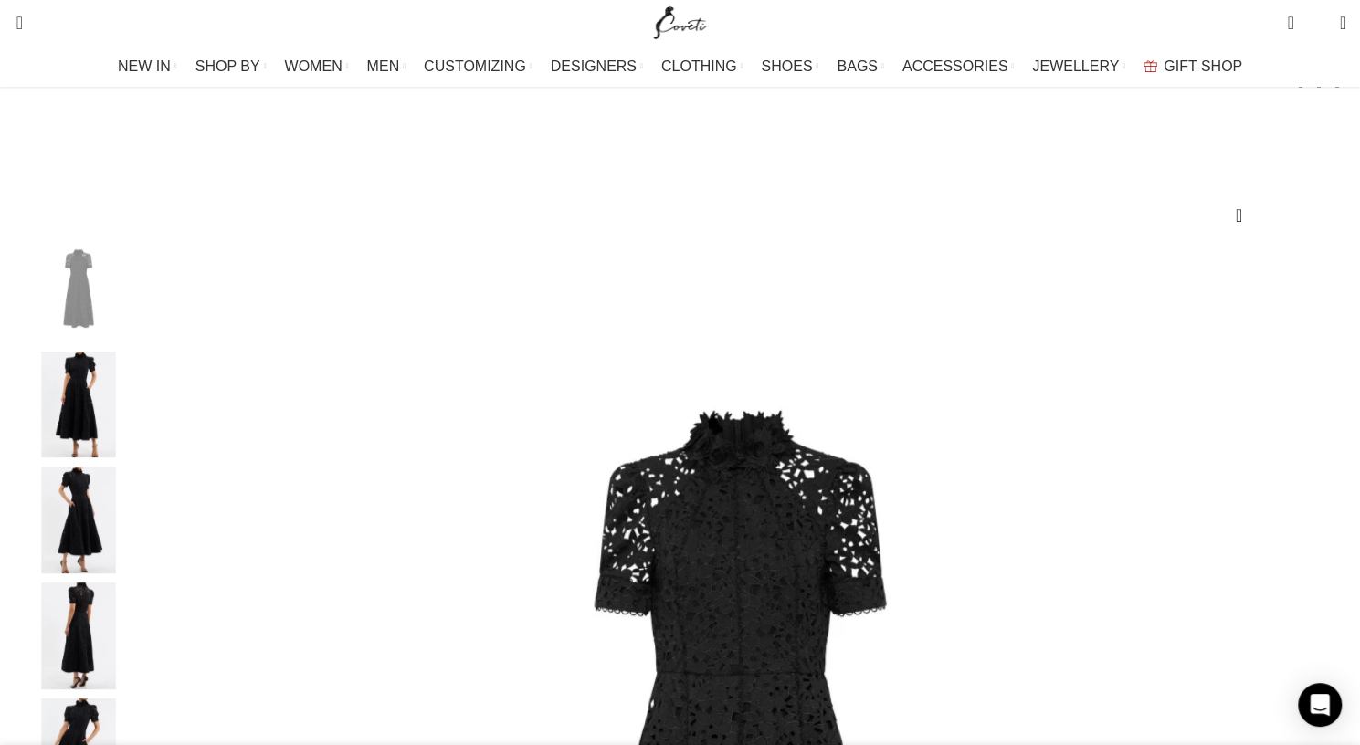
scroll to position [109, 0]
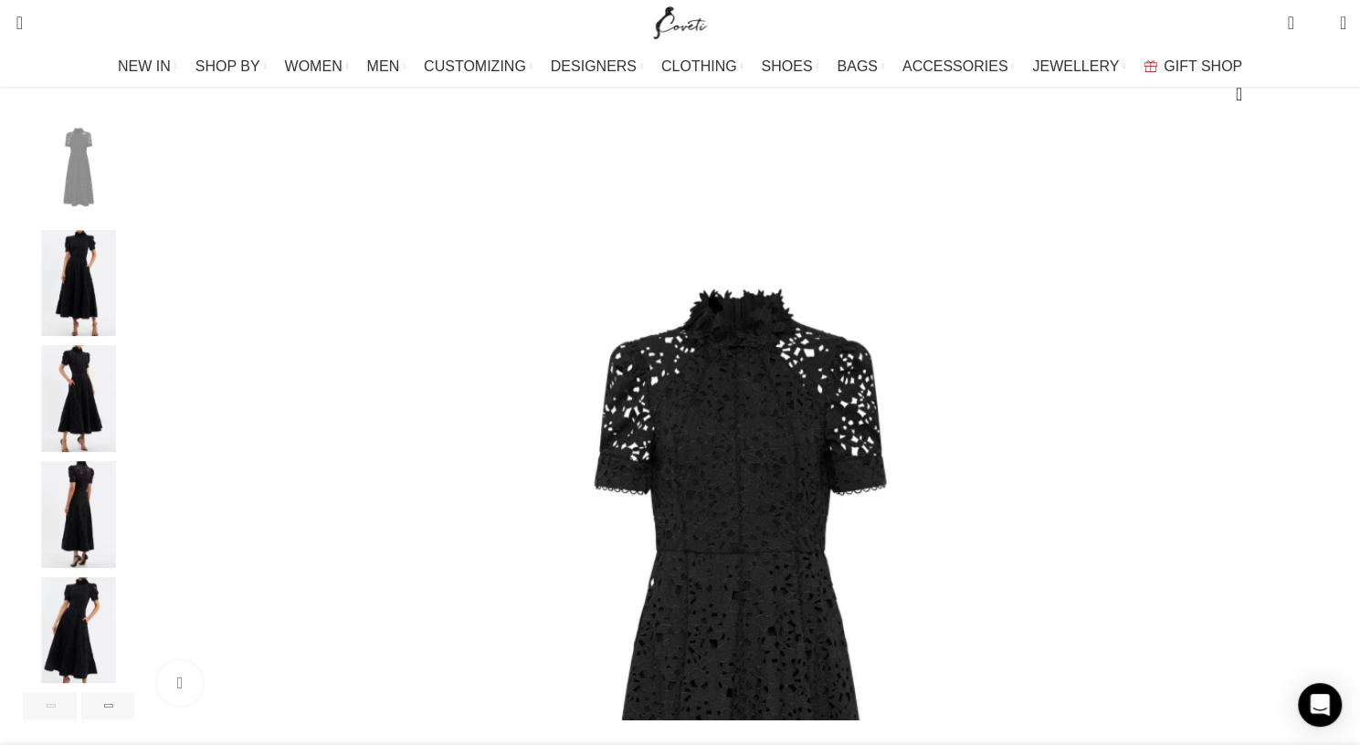
scroll to position [230, 0]
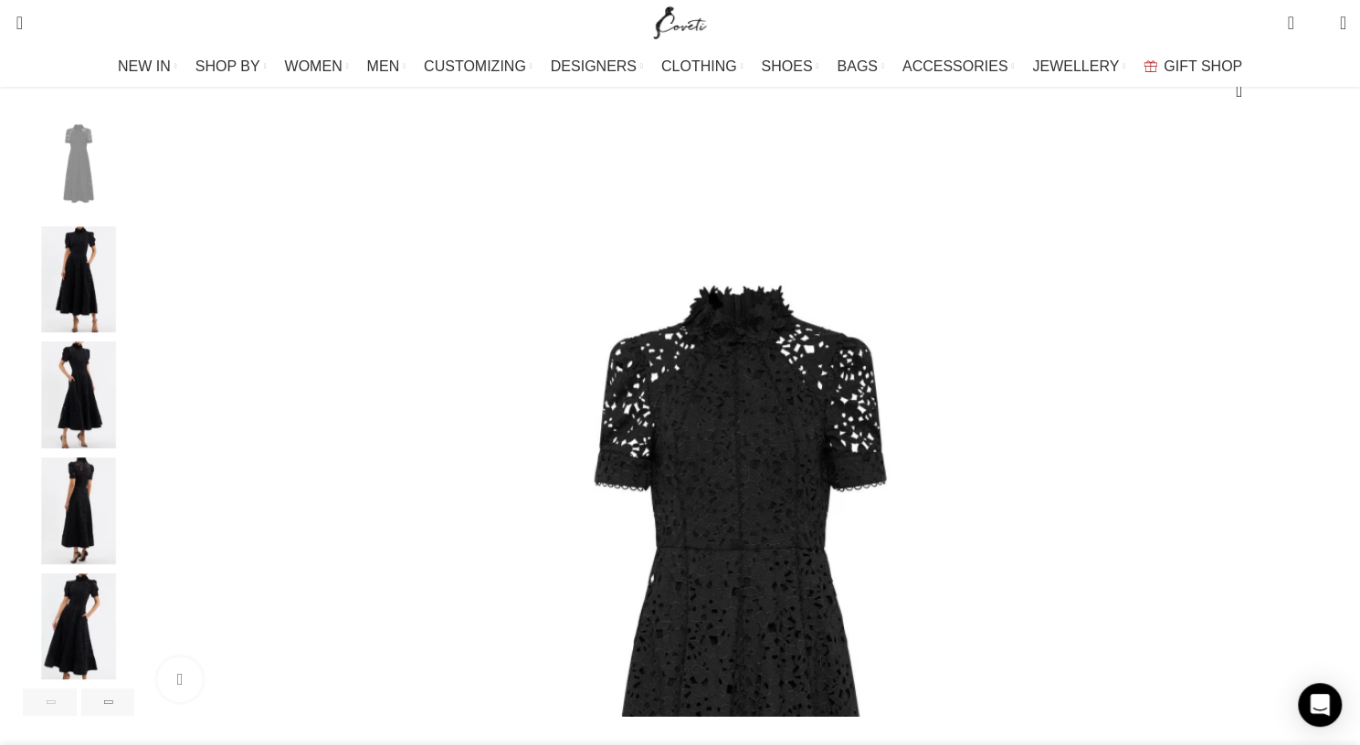
select select "10-[GEOGRAPHIC_DATA]"
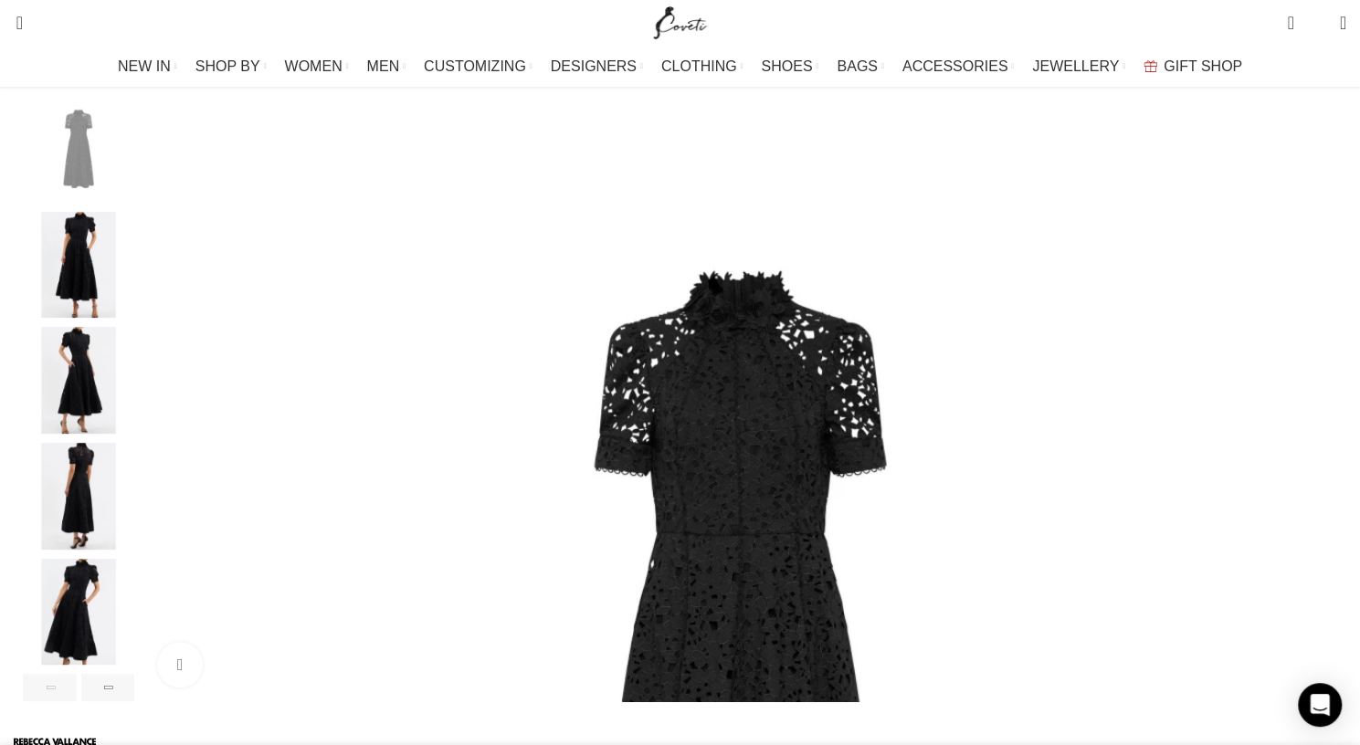
scroll to position [278, 0]
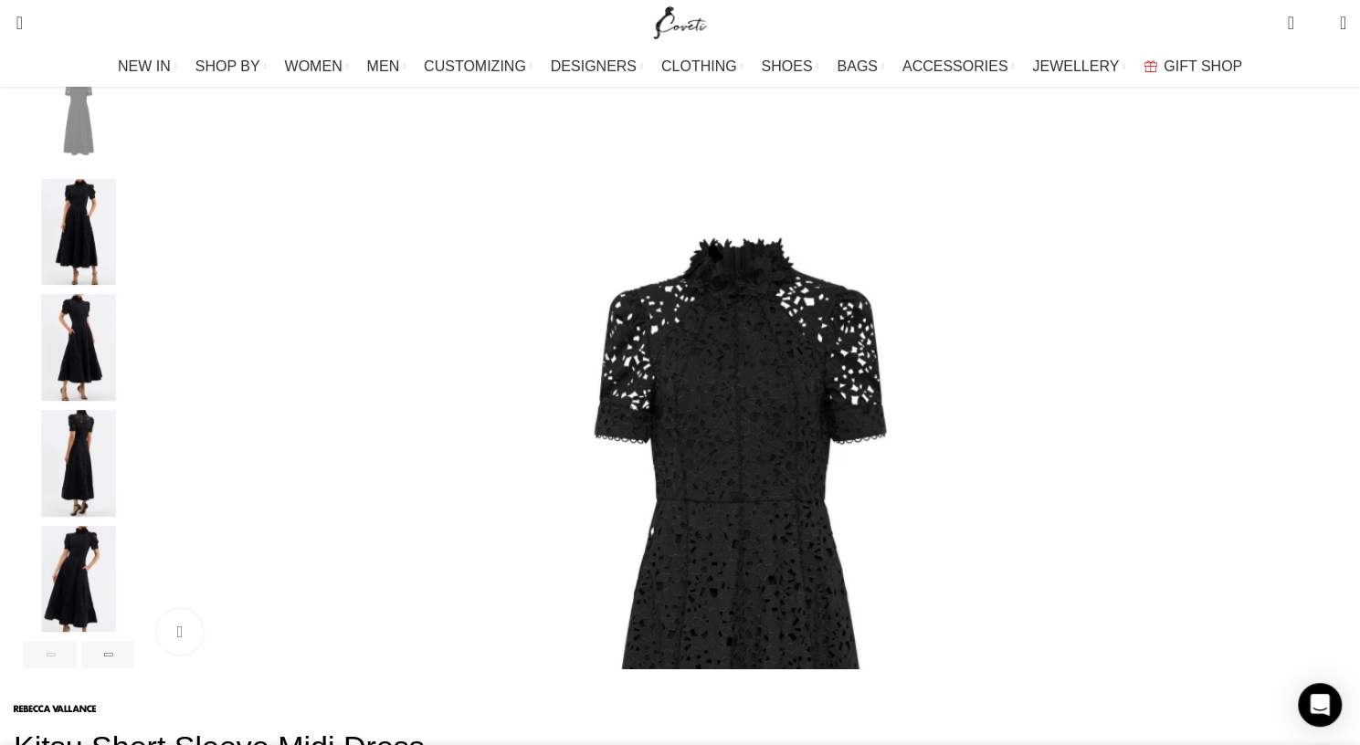
click at [134, 254] on img "2 / 6" at bounding box center [78, 232] width 111 height 107
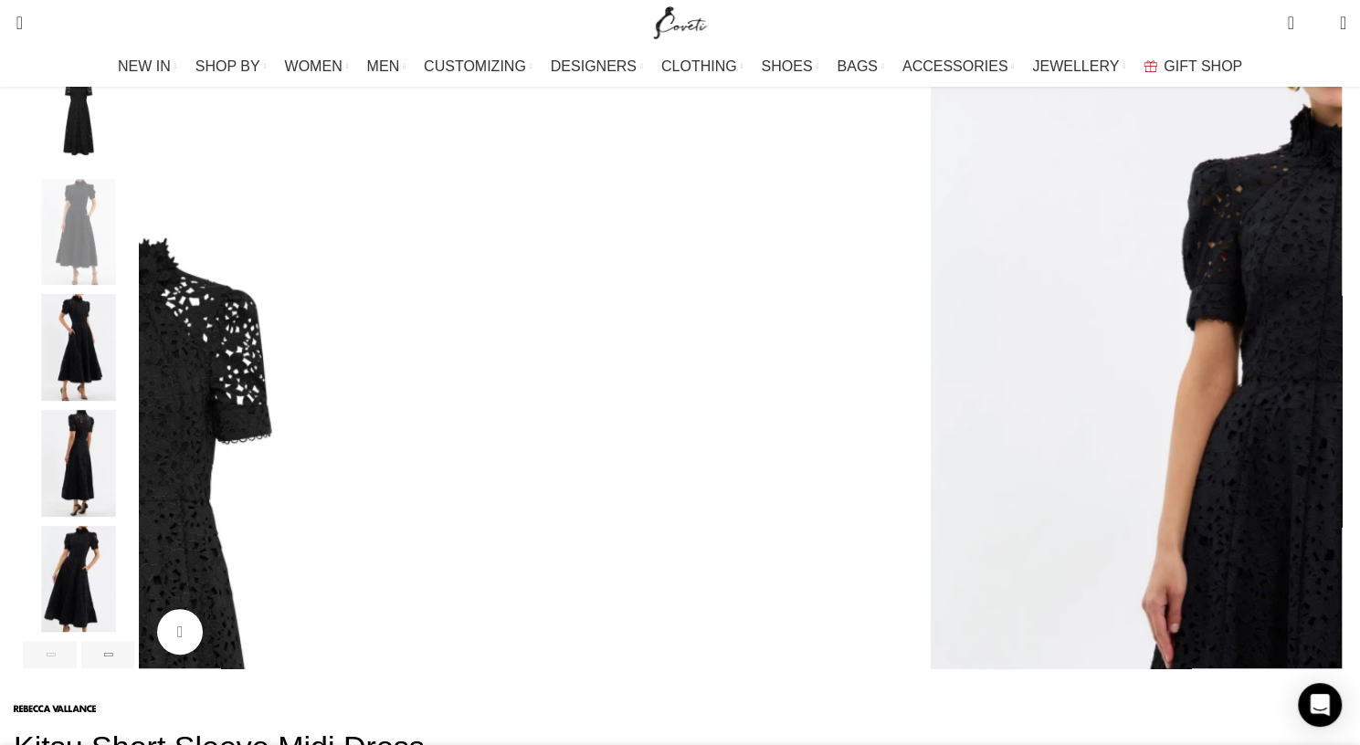
click at [134, 376] on img "3 / 6" at bounding box center [78, 347] width 111 height 107
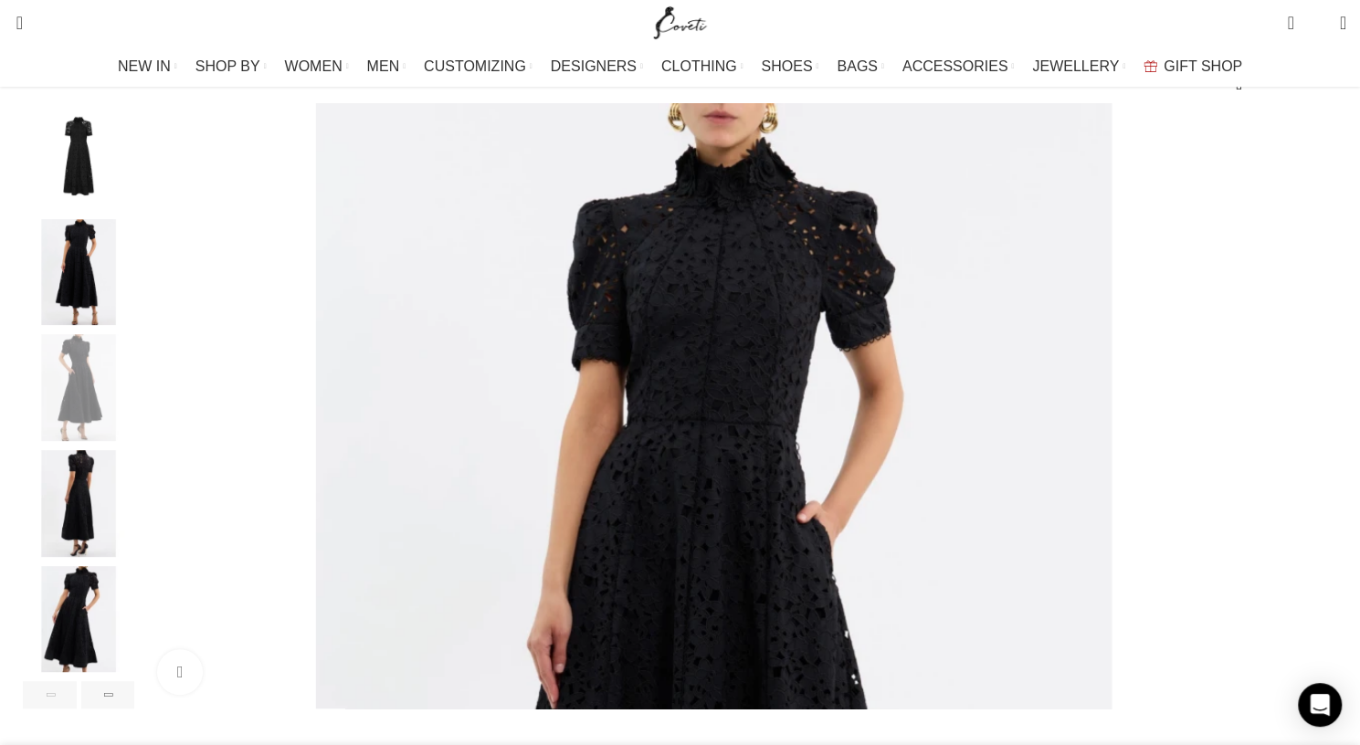
scroll to position [240, 0]
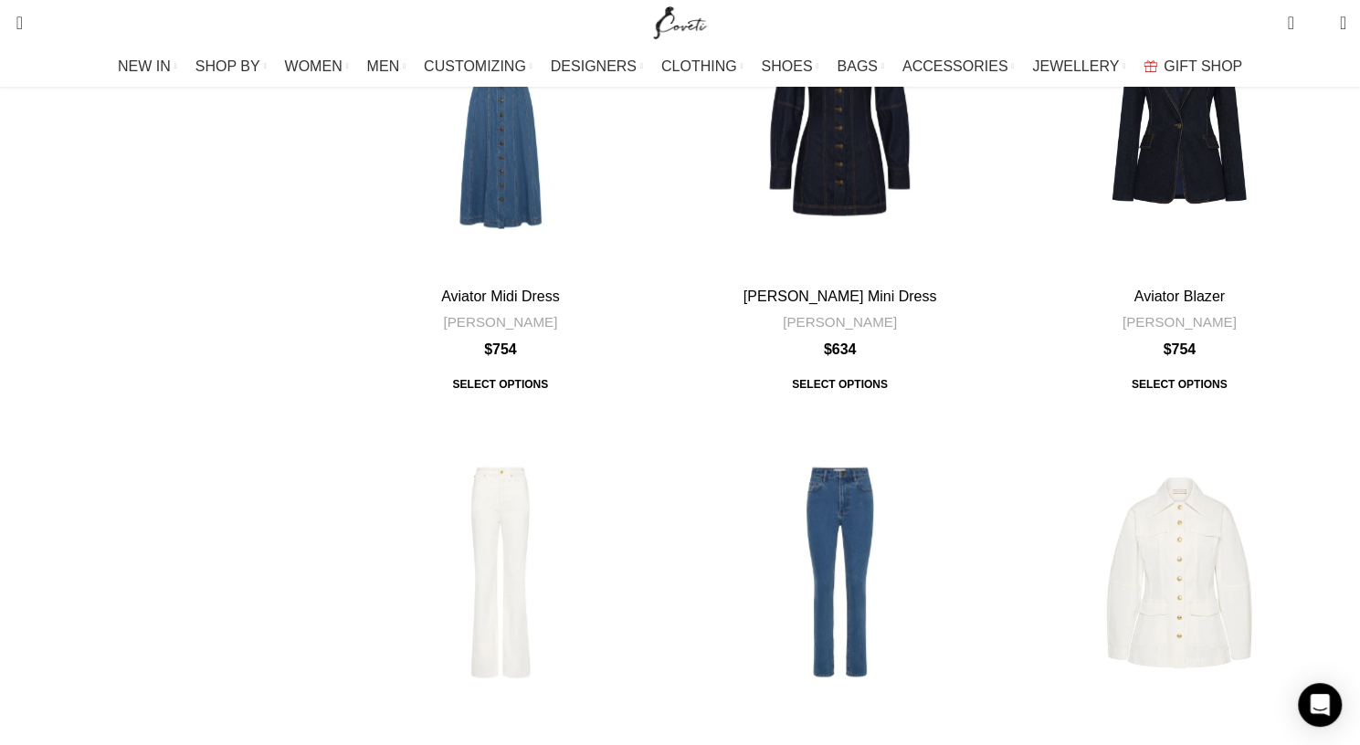
scroll to position [5960, 0]
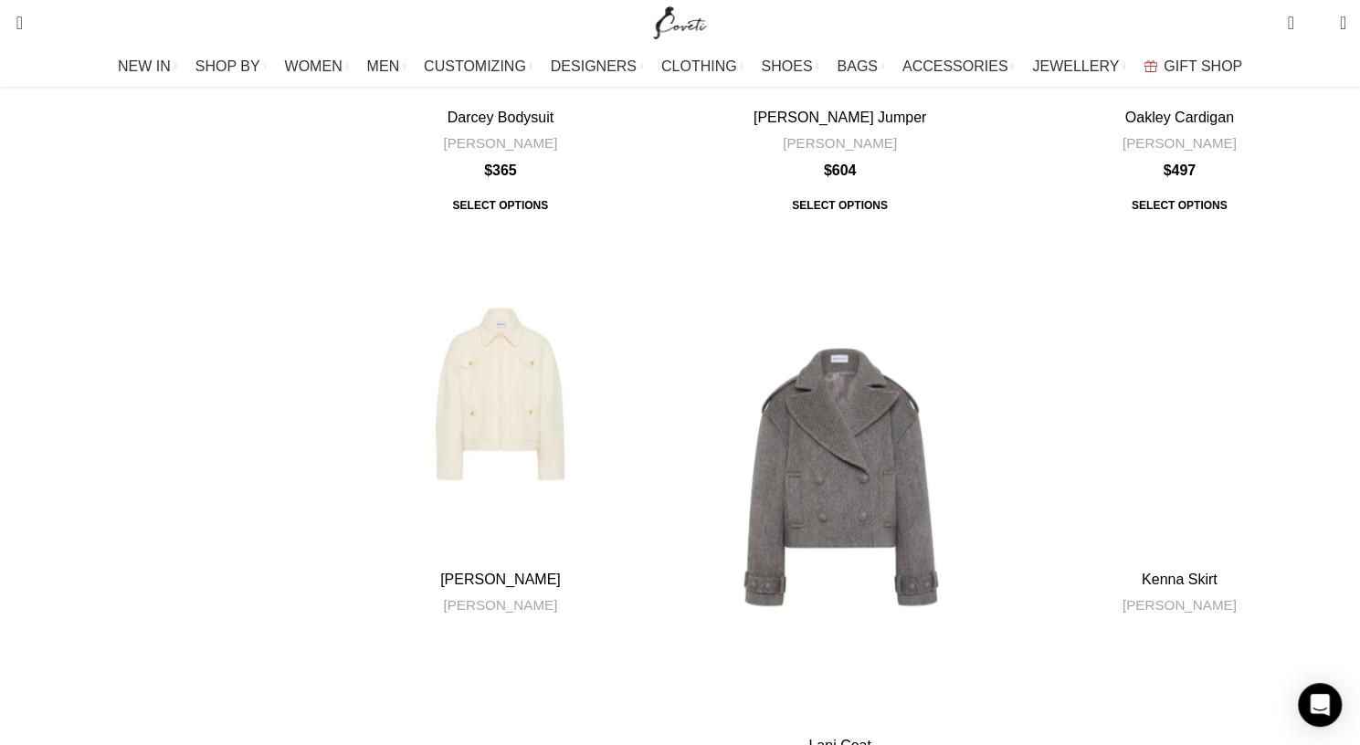
scroll to position [1941, 0]
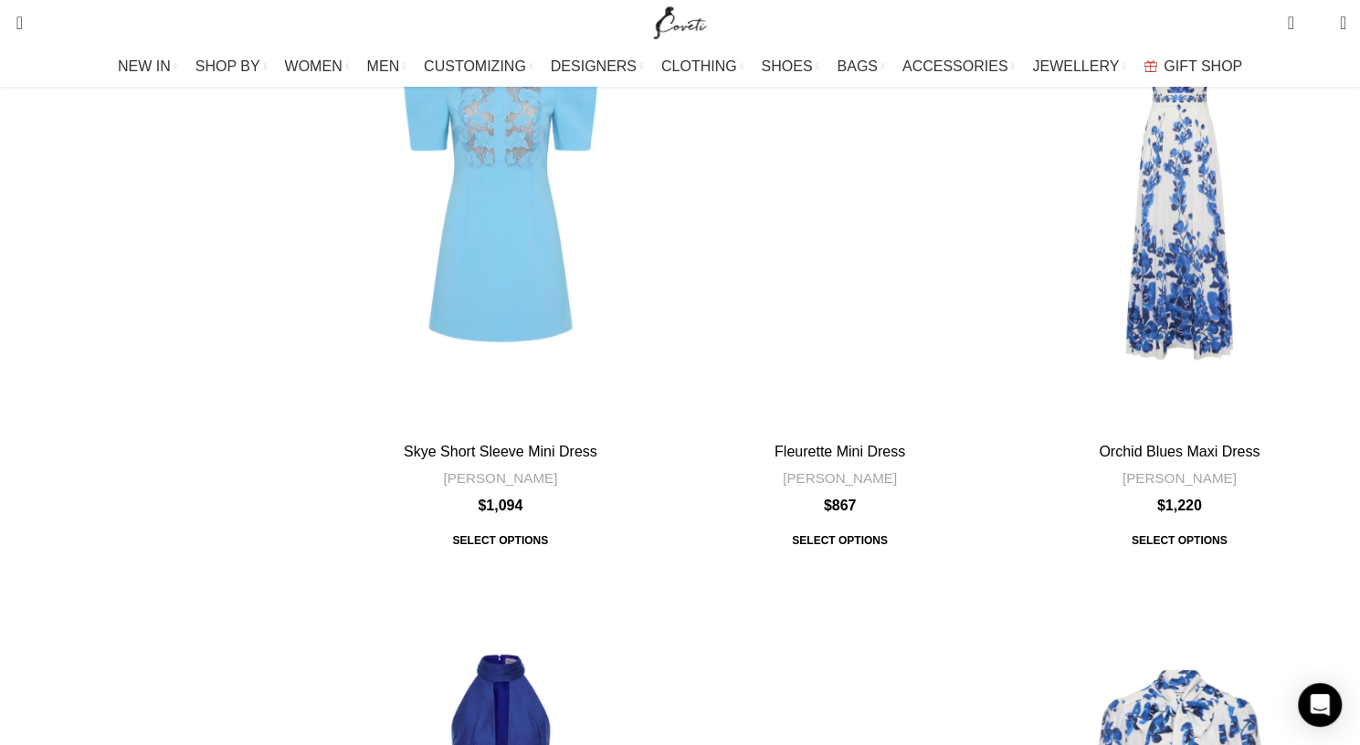
scroll to position [6934, 0]
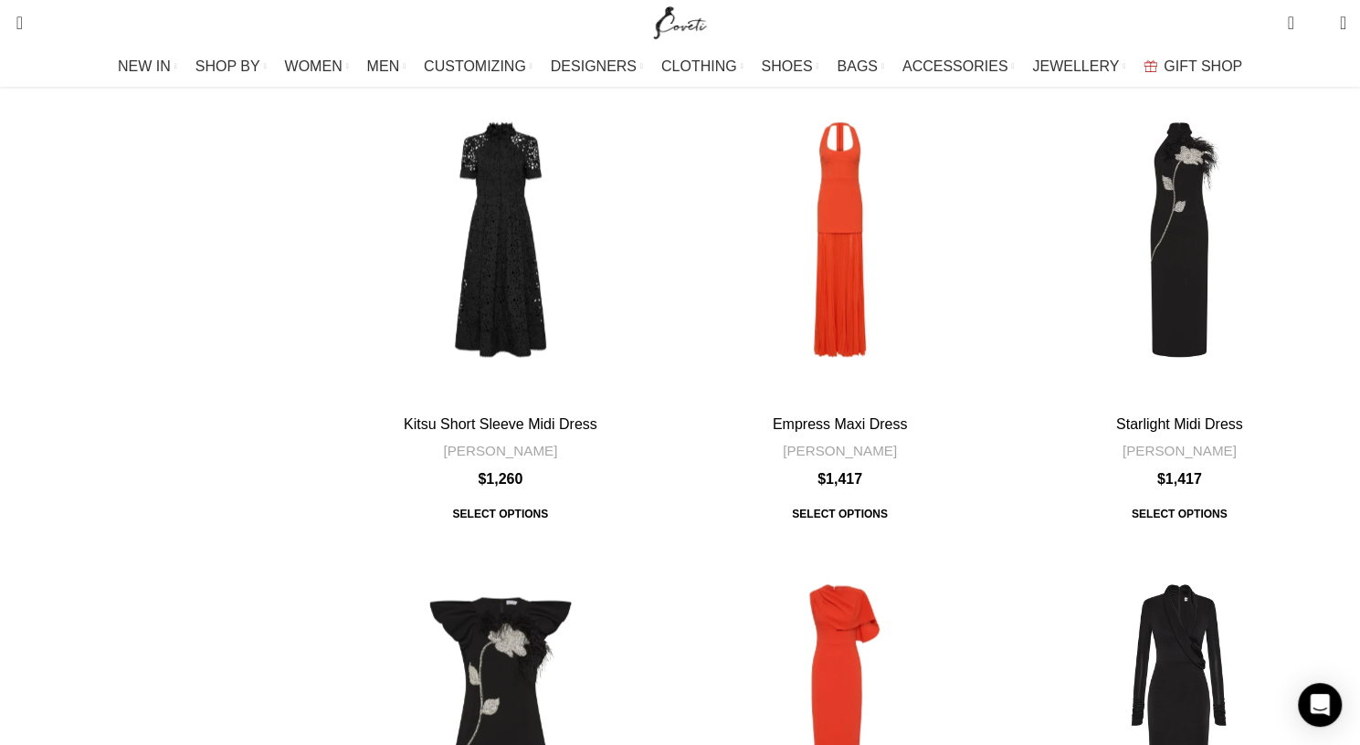
scroll to position [5659, 0]
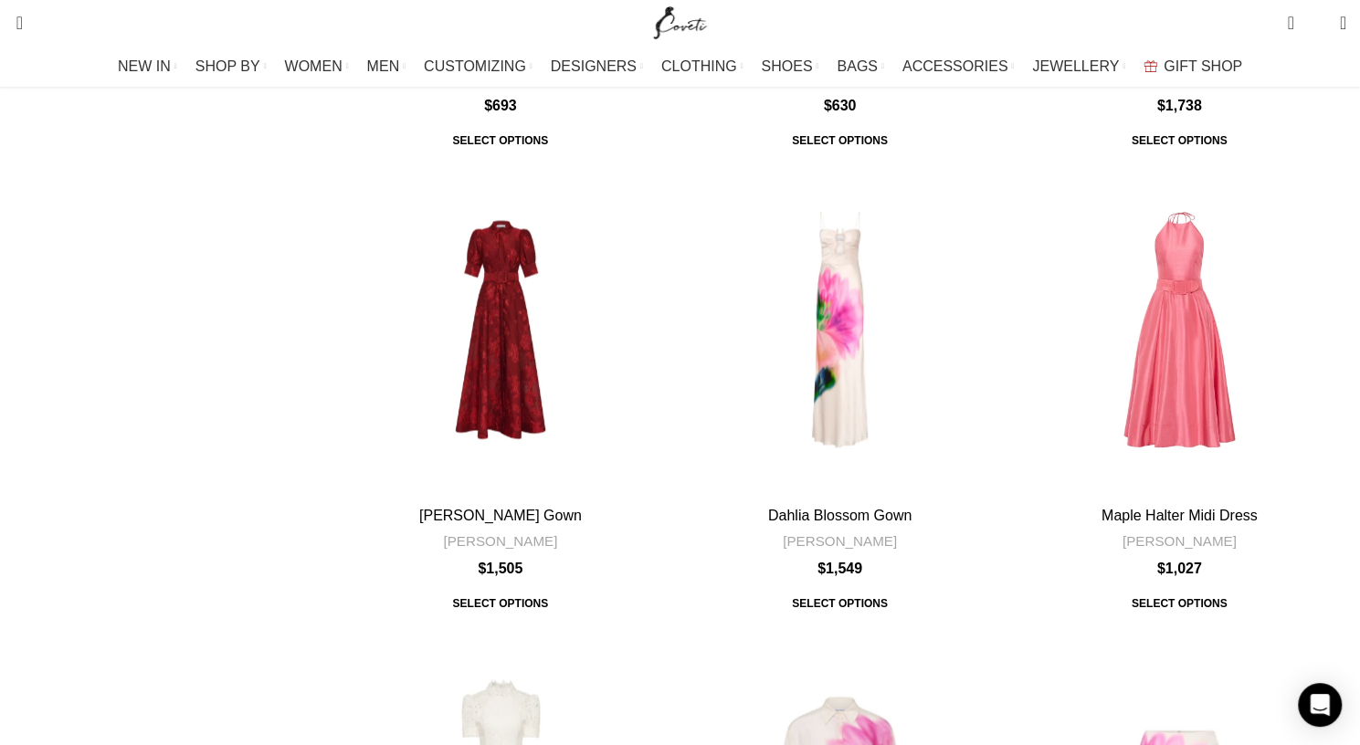
scroll to position [5705, 0]
